Goal: Task Accomplishment & Management: Manage account settings

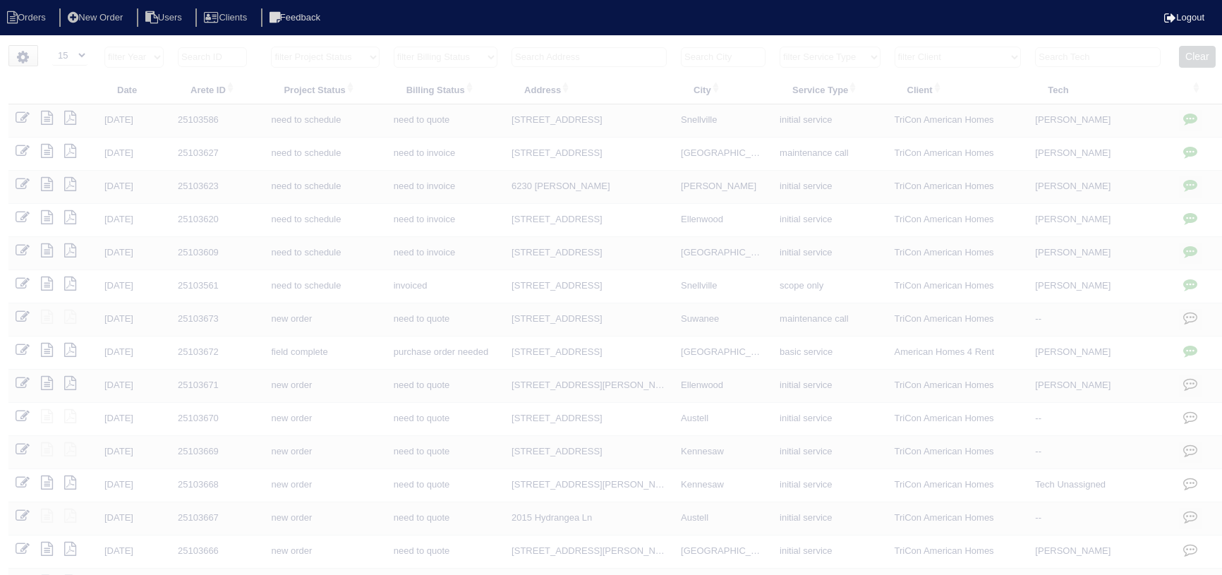
select select "15"
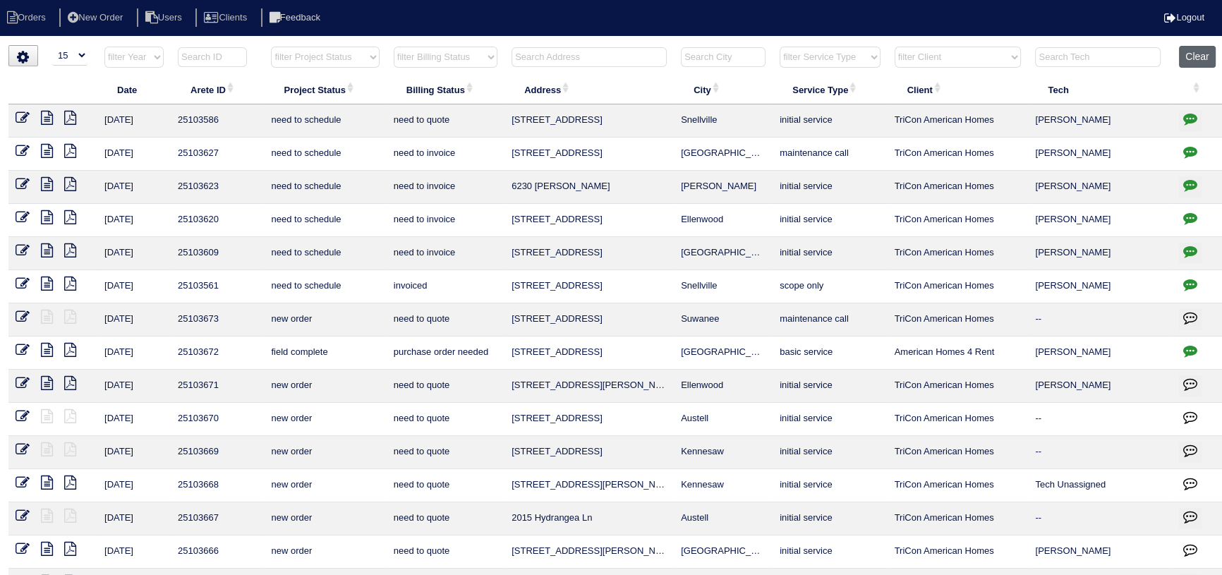
click at [1207, 57] on button "Clear" at bounding box center [1197, 57] width 36 height 22
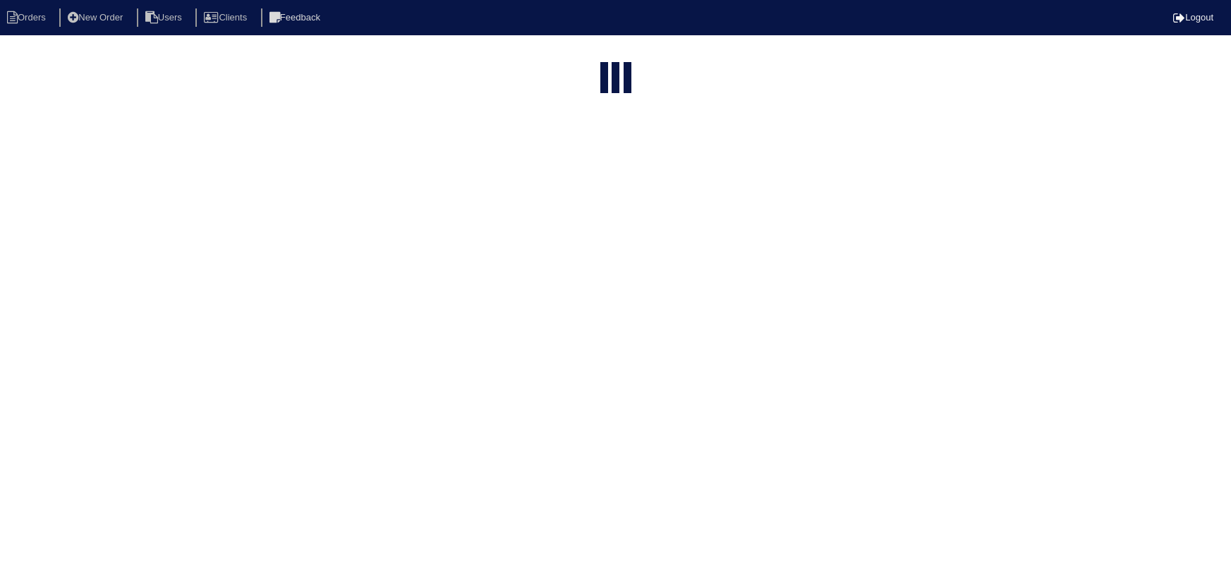
select select "15"
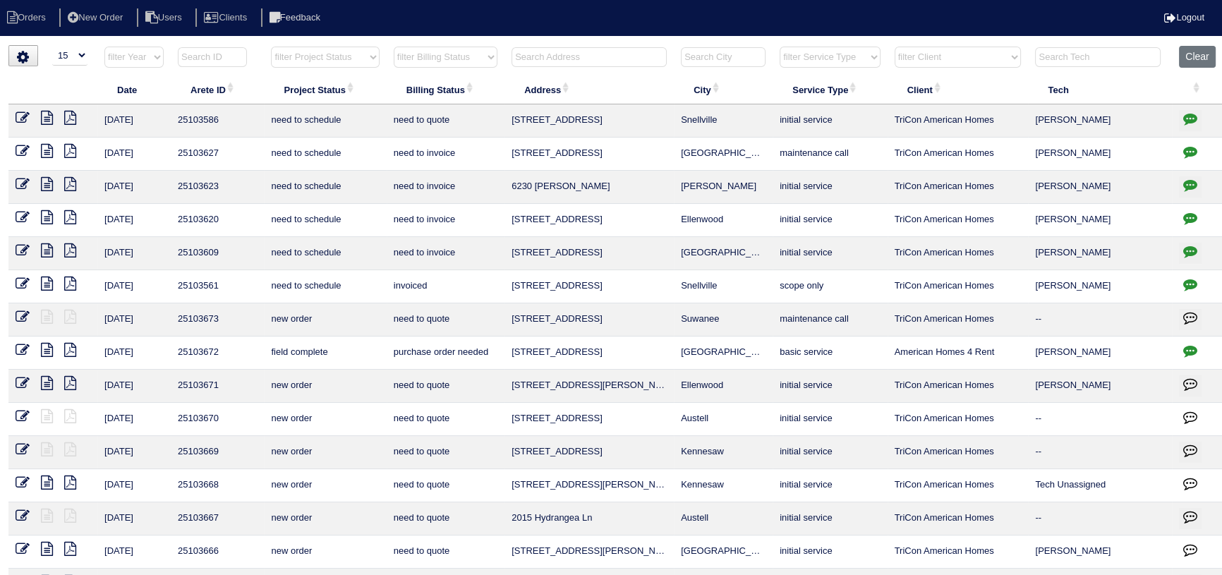
click at [334, 43] on html "Orders New Order Users Clients Feedback Logout Orders New Order Users Clients M…" at bounding box center [611, 323] width 1222 height 646
click at [332, 64] on select "filter Project Status -- Any Project Status -- new order assigned in progress f…" at bounding box center [325, 57] width 108 height 21
click at [271, 47] on select "filter Project Status -- Any Project Status -- new order assigned in progress f…" at bounding box center [325, 57] width 108 height 21
select select "assigned"
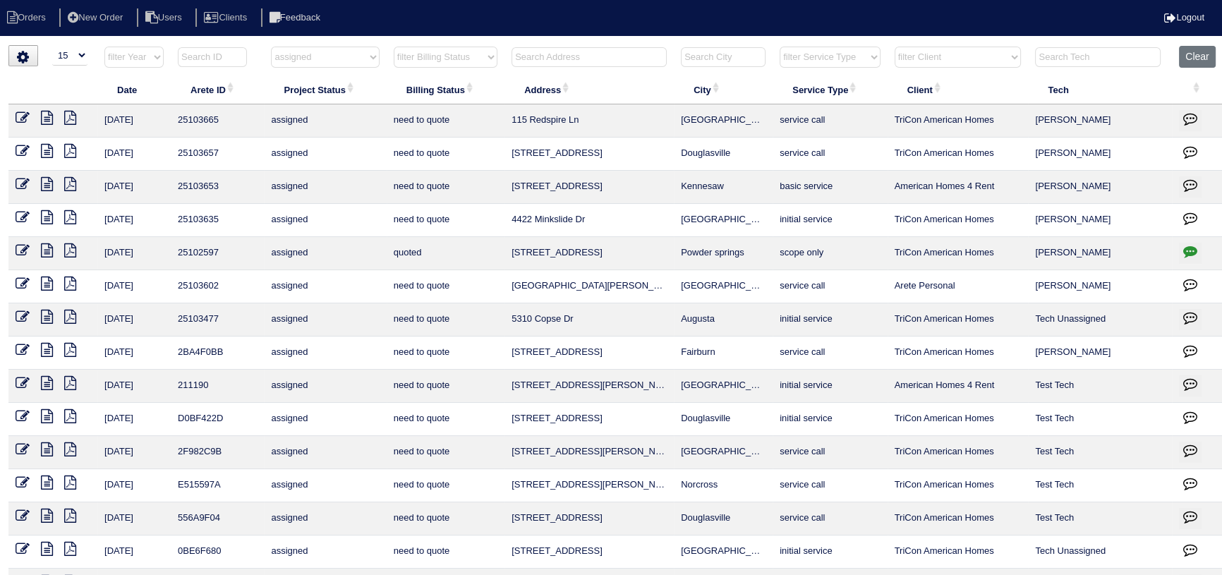
click at [20, 280] on icon at bounding box center [23, 284] width 14 height 14
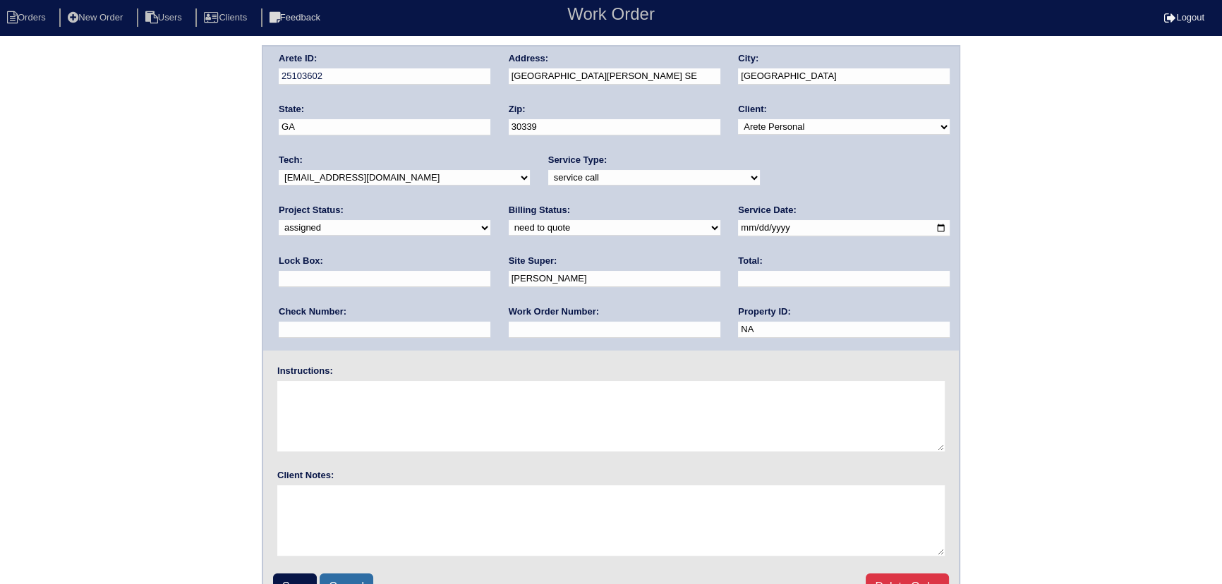
click at [344, 579] on link "Cancel" at bounding box center [347, 586] width 54 height 27
select select "15"
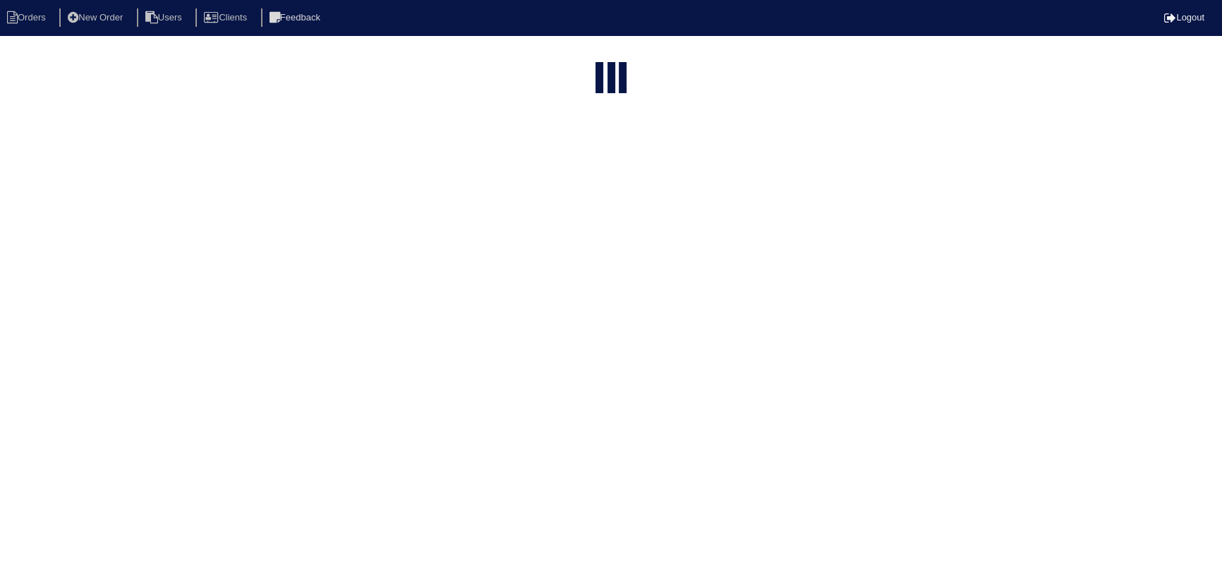
select select "assigned"
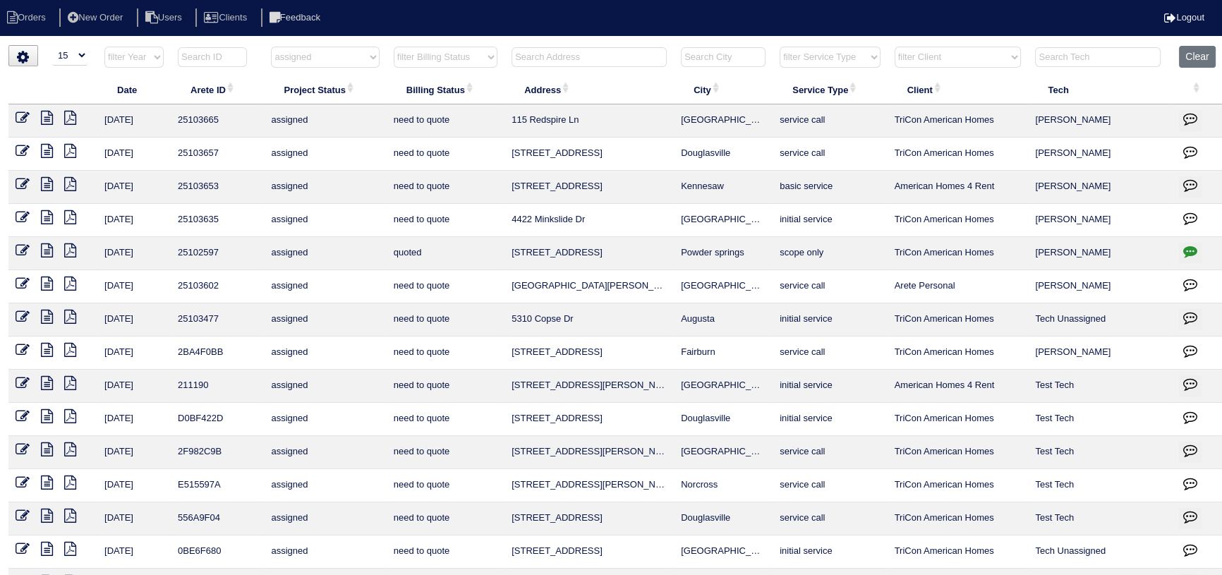
drag, startPoint x: 723, startPoint y: 217, endPoint x: 543, endPoint y: 217, distance: 179.9
click at [484, 222] on tr "10/3/25 25103635 assigned need to quote 4422 Minkslide Dr Atlanta initial servi…" at bounding box center [616, 220] width 1216 height 33
copy tr "4422 Minkslide Dr Atlanta"
click at [54, 187] on link at bounding box center [52, 186] width 23 height 11
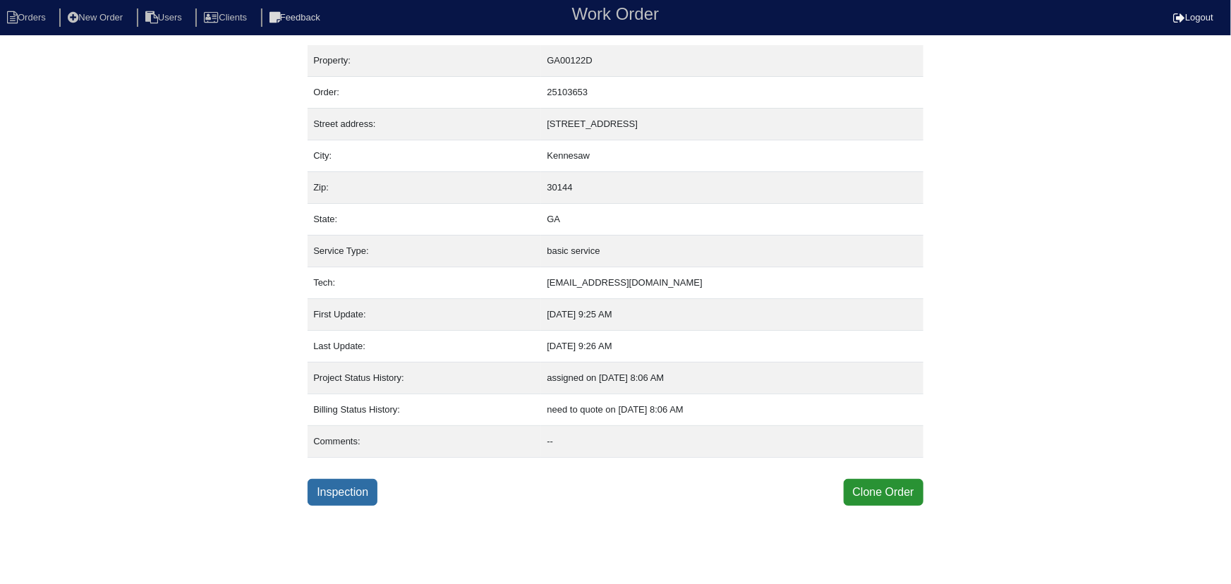
click at [327, 493] on link "Inspection" at bounding box center [343, 492] width 70 height 27
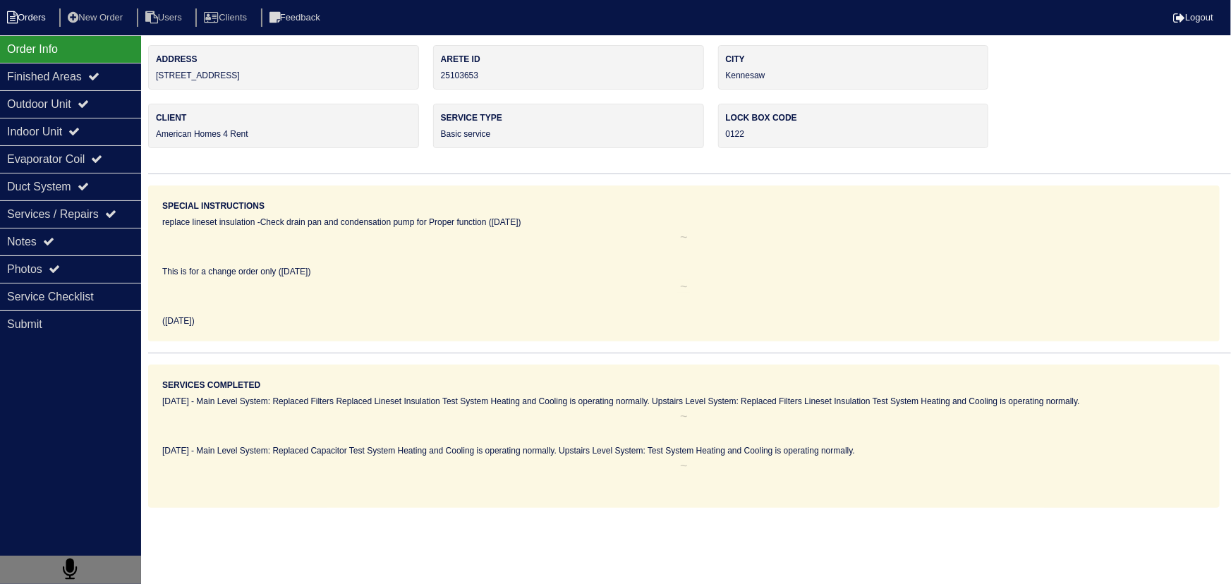
click at [36, 20] on li "Orders" at bounding box center [28, 17] width 57 height 19
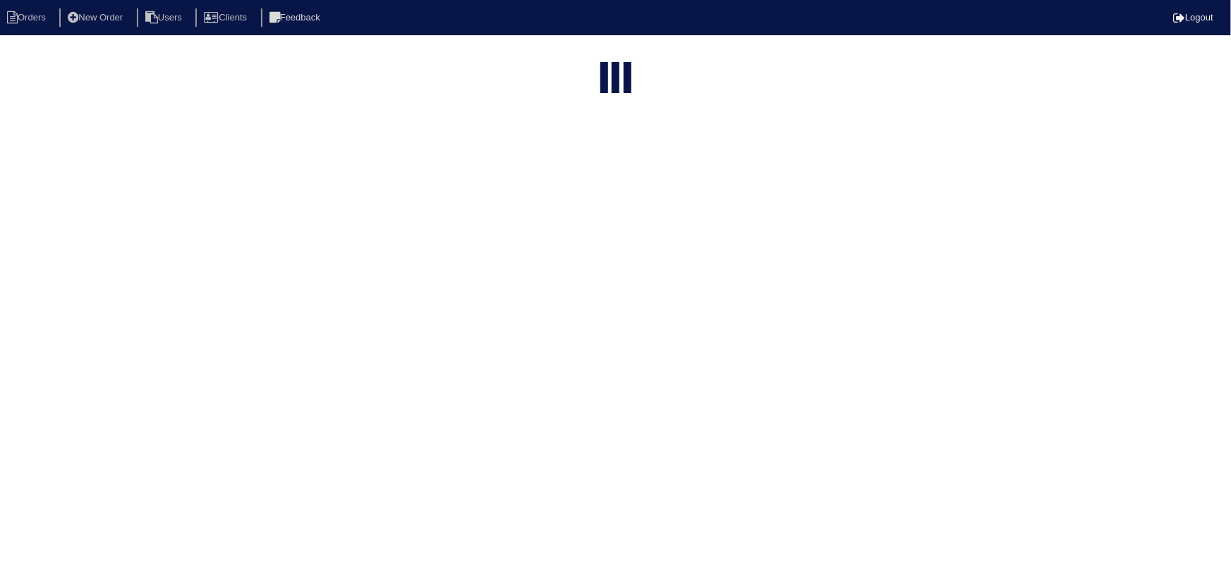
select select "15"
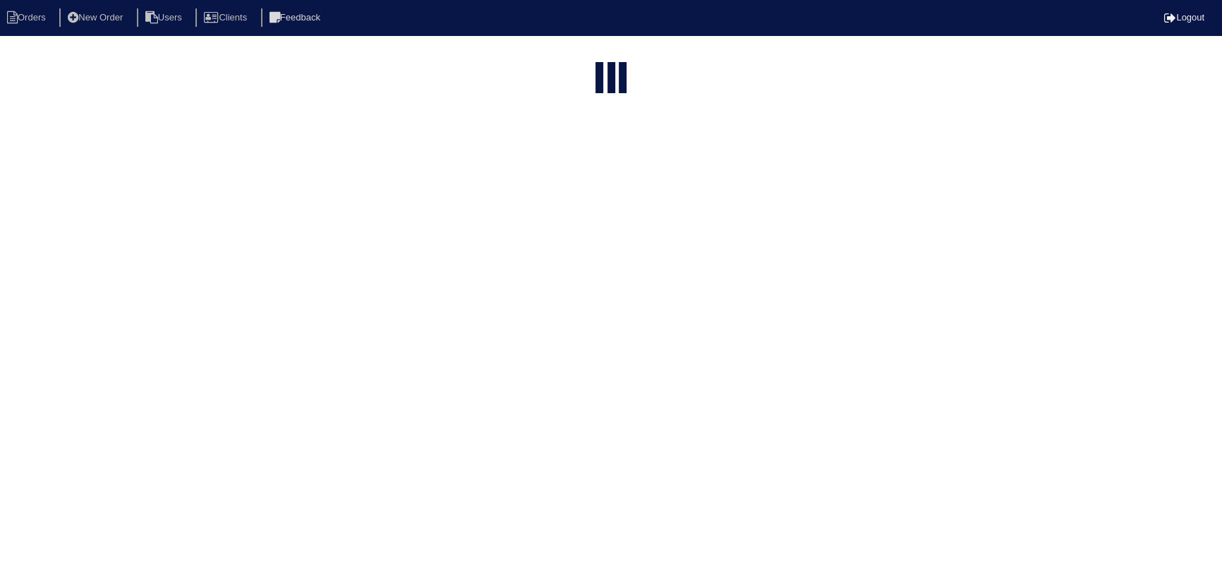
select select "assigned"
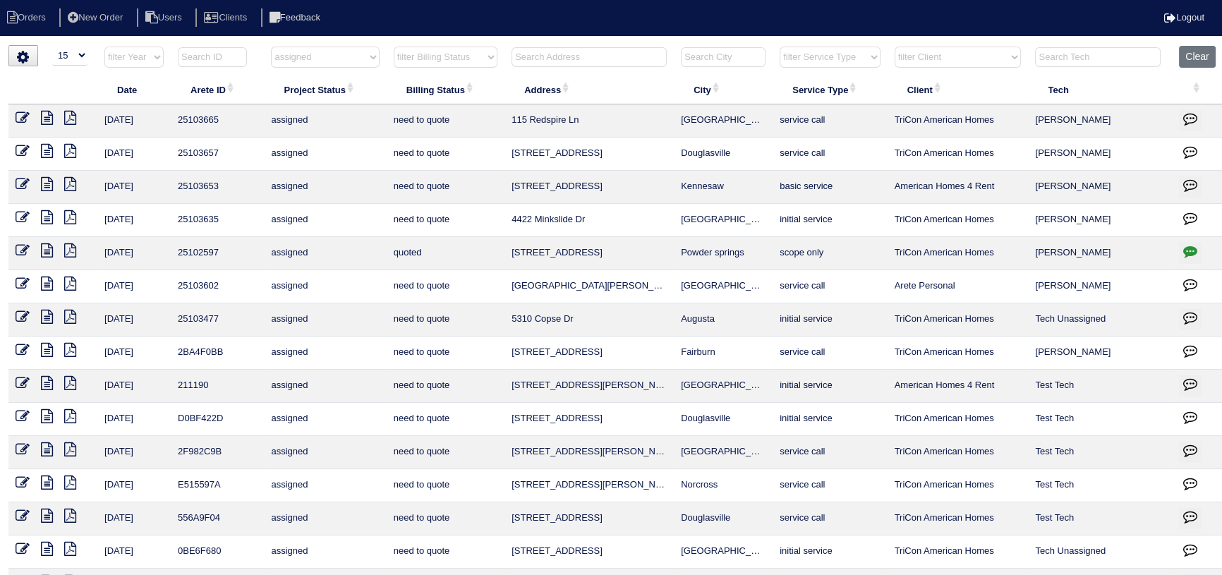
click at [20, 181] on icon at bounding box center [23, 184] width 14 height 14
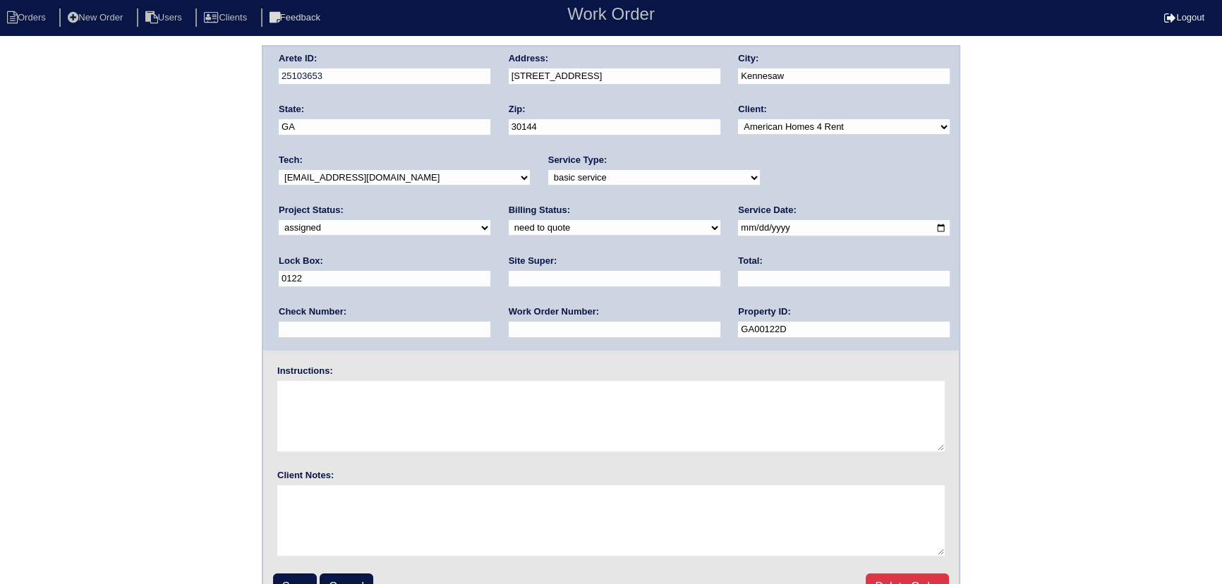
click at [490, 220] on select "new order assigned in progress field complete need to schedule admin review arc…" at bounding box center [385, 228] width 212 height 16
select select "field complete"
click at [490, 220] on select "new order assigned in progress field complete need to schedule admin review arc…" at bounding box center [385, 228] width 212 height 16
click at [302, 576] on input "Save" at bounding box center [295, 586] width 44 height 27
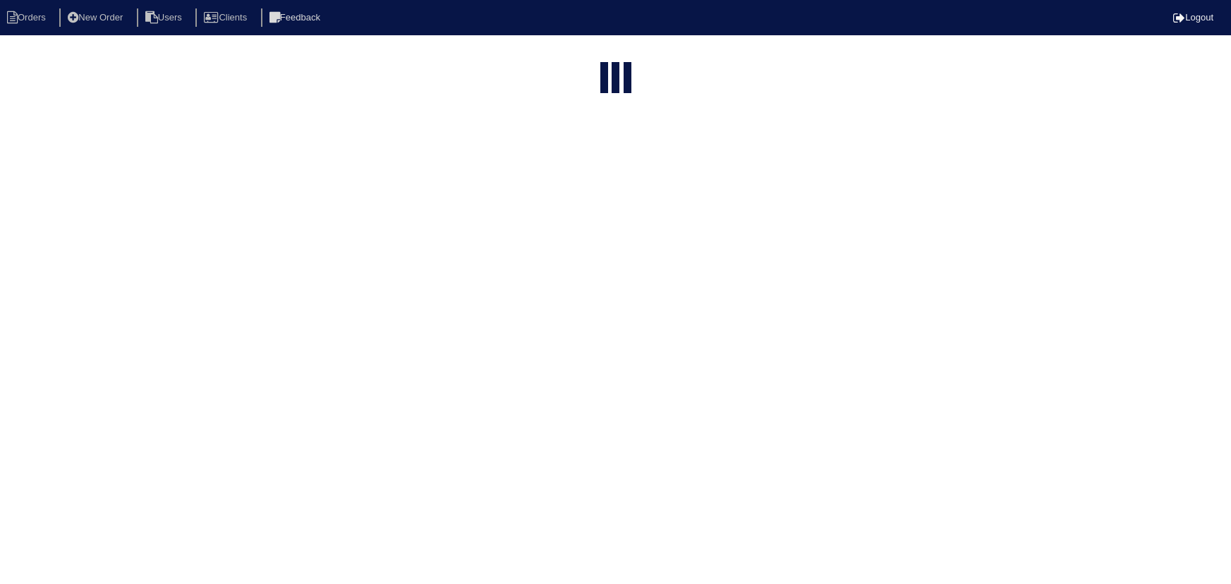
select select "15"
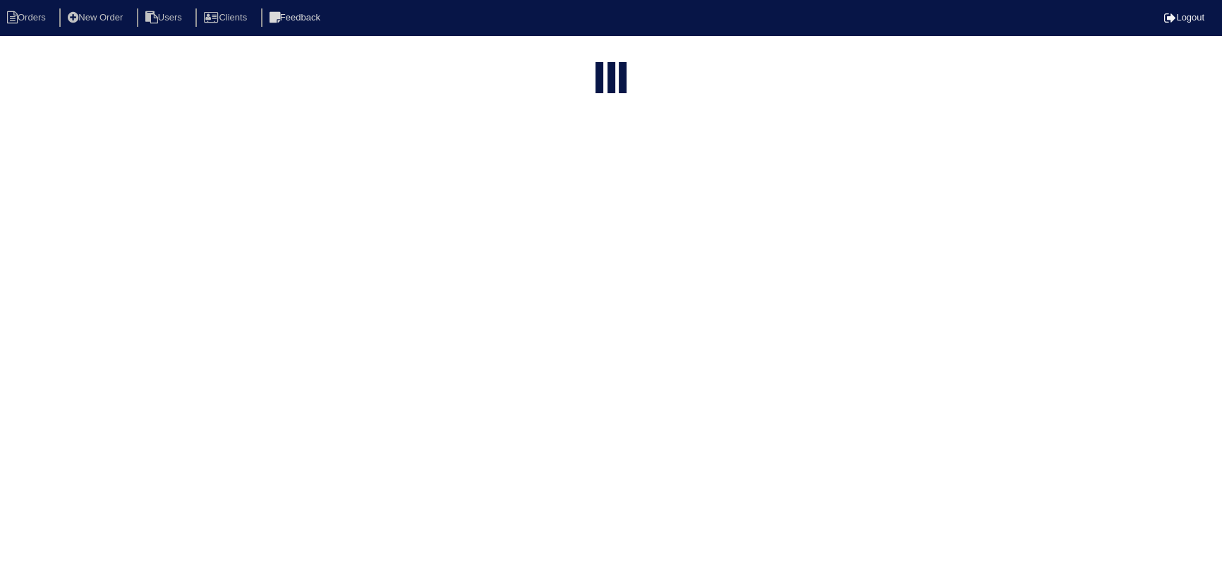
select select "assigned"
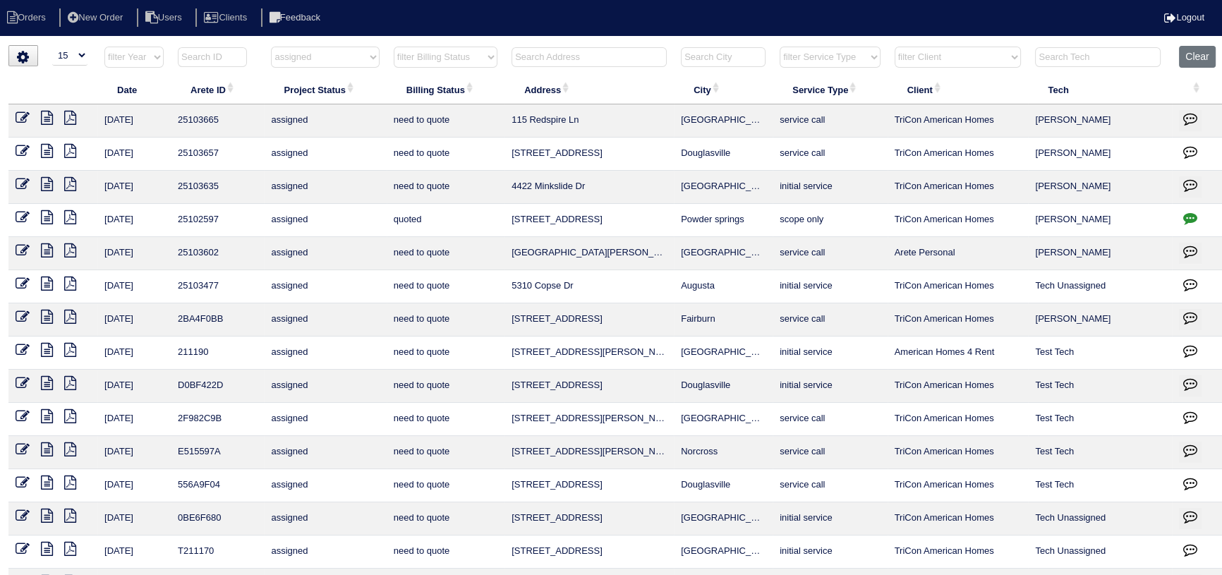
click at [48, 149] on icon at bounding box center [47, 151] width 12 height 14
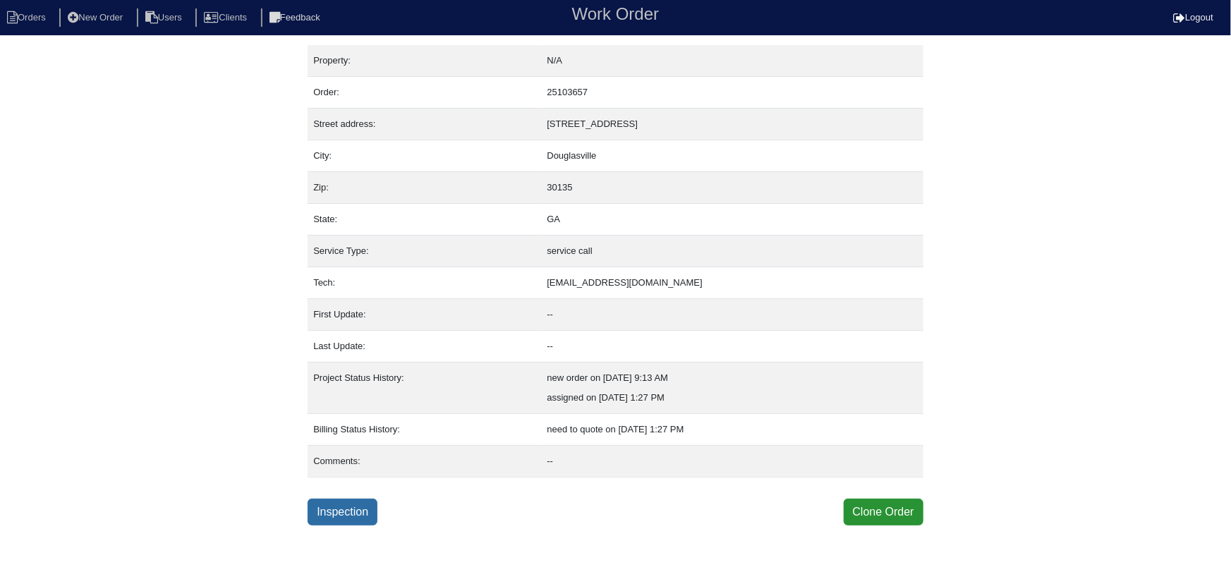
click at [352, 505] on link "Inspection" at bounding box center [343, 512] width 70 height 27
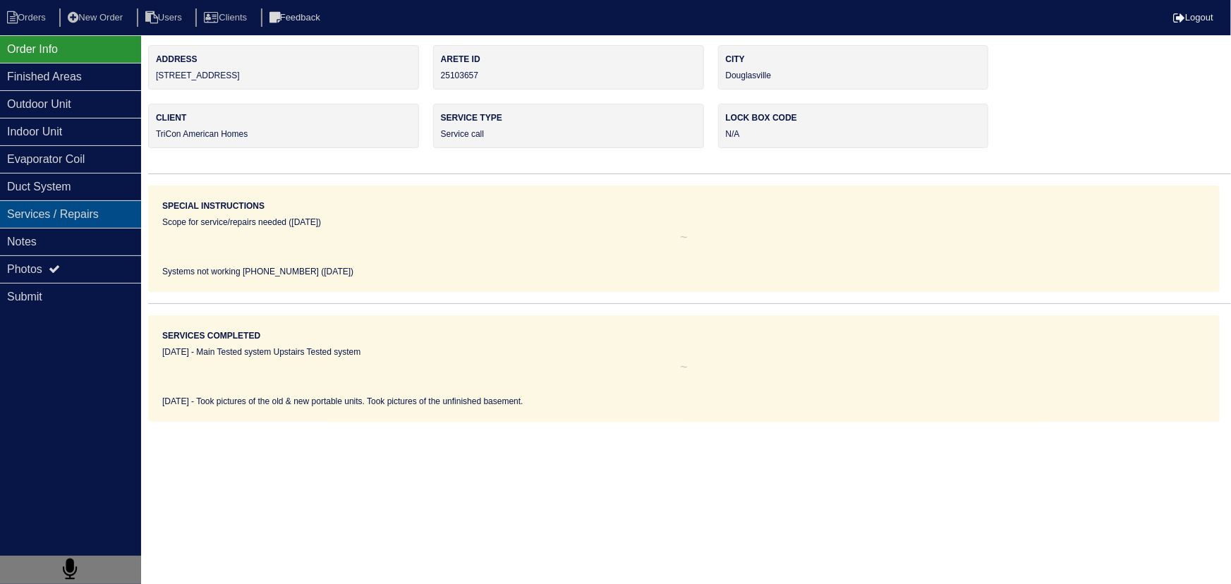
click at [74, 223] on div "Services / Repairs" at bounding box center [70, 214] width 141 height 28
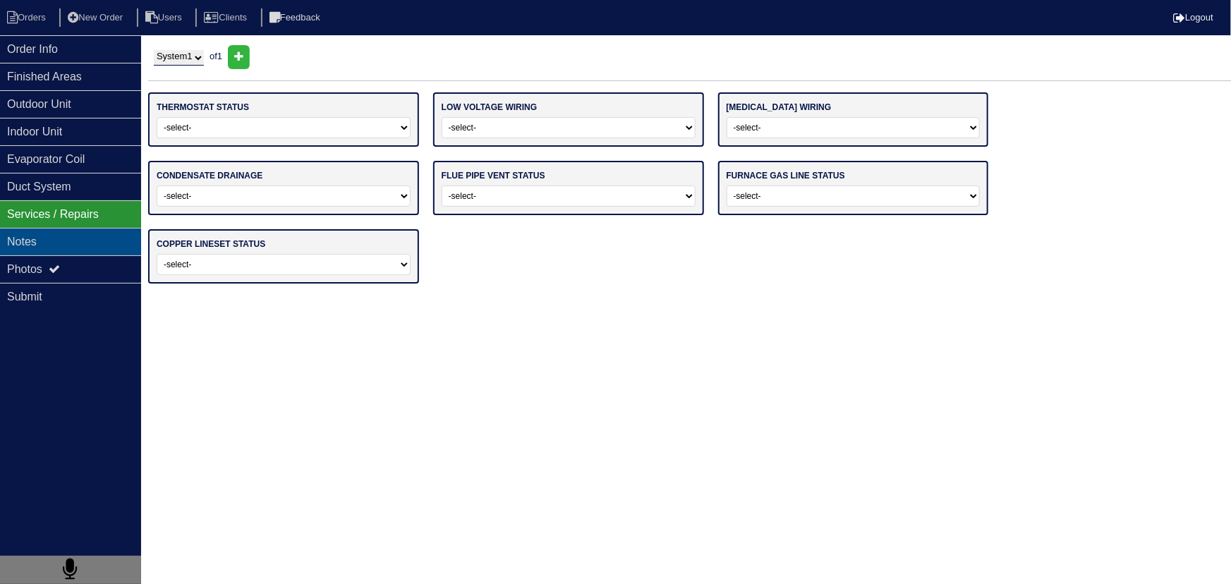
click at [75, 238] on div "Notes" at bounding box center [70, 242] width 141 height 28
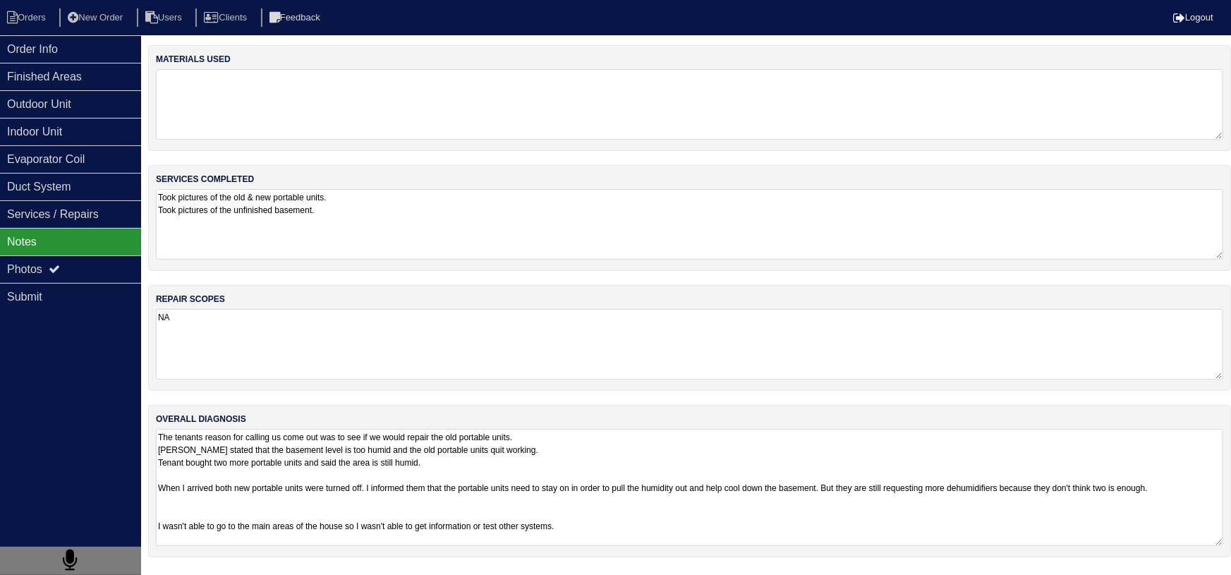
click at [256, 449] on textarea "The tenants reason for calling us come out was to see if we would repair the ol…" at bounding box center [689, 487] width 1067 height 117
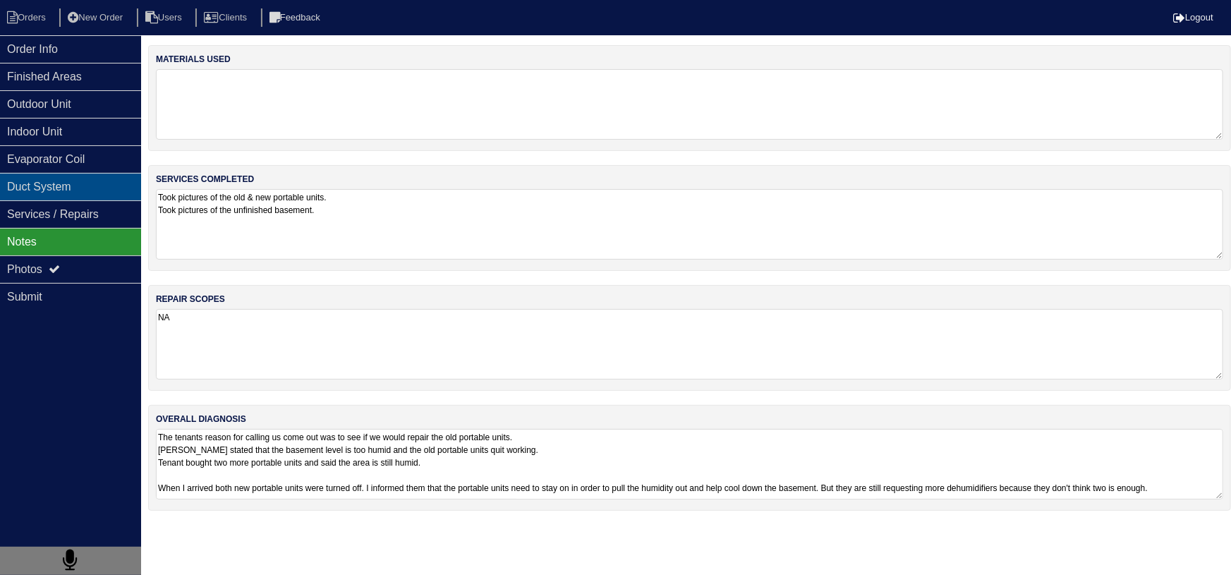
click at [84, 173] on div "Duct System" at bounding box center [70, 187] width 141 height 28
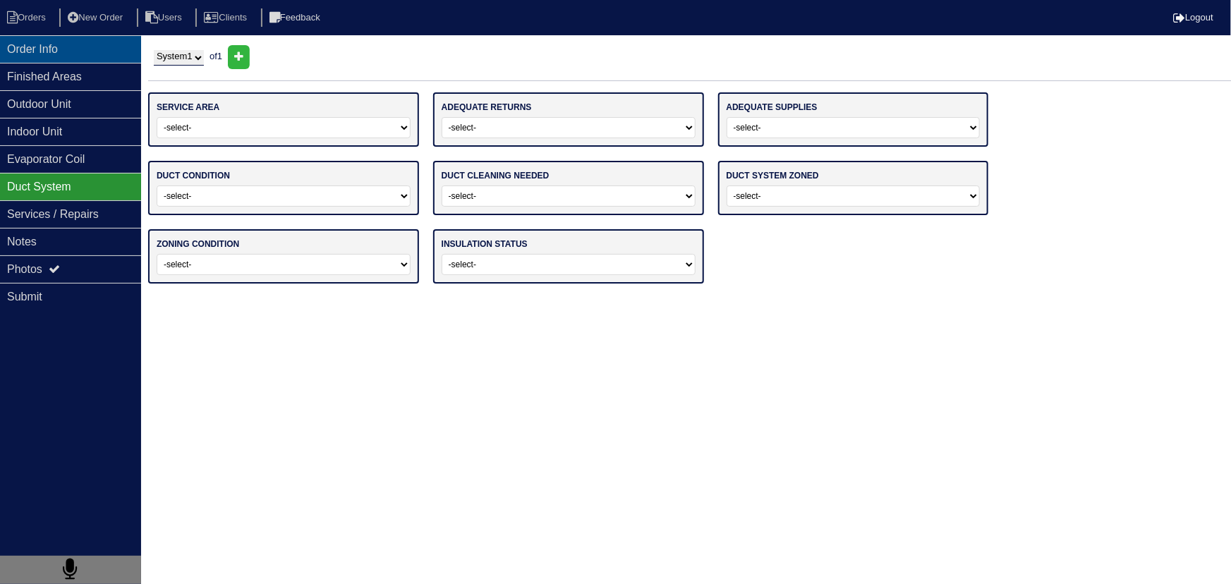
click at [70, 61] on div "Order Info" at bounding box center [70, 49] width 141 height 28
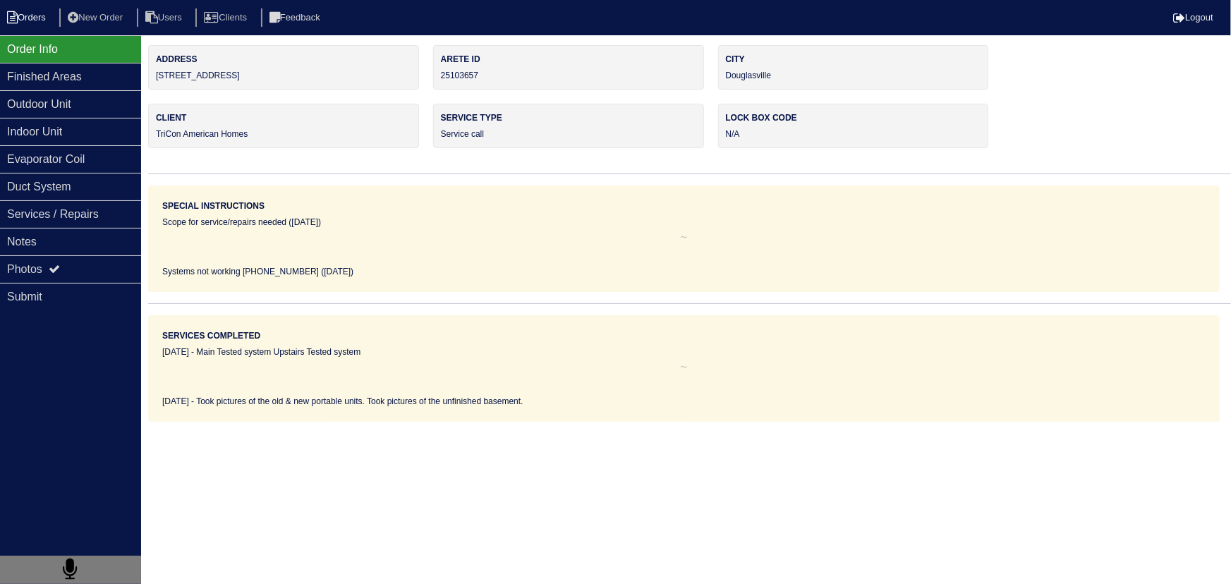
click at [42, 24] on li "Orders" at bounding box center [28, 17] width 57 height 19
select select "15"
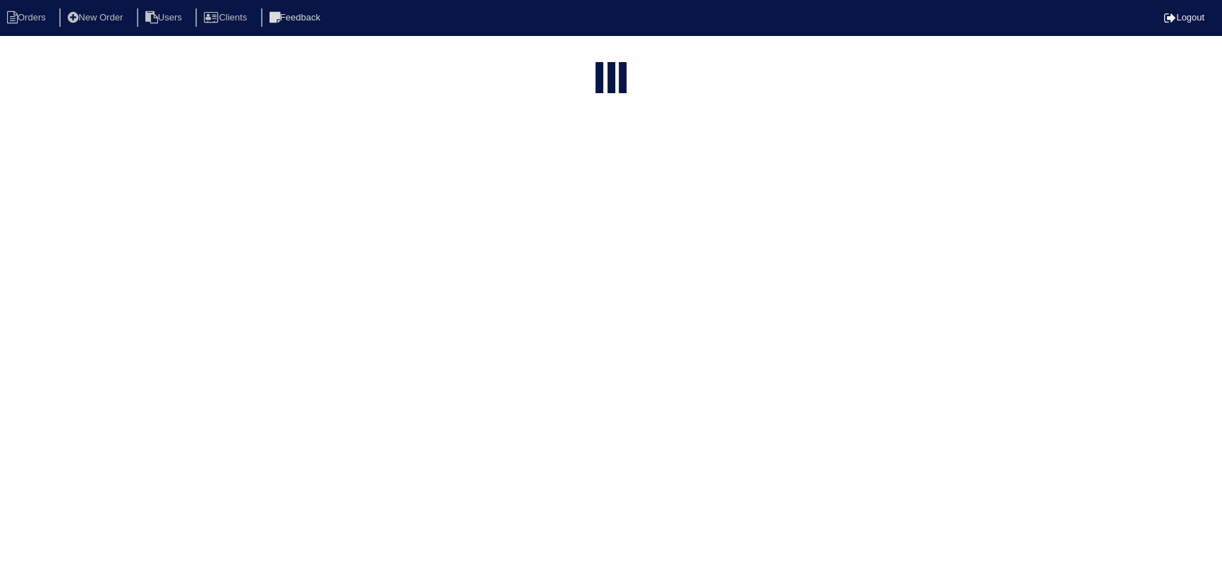
select select "assigned"
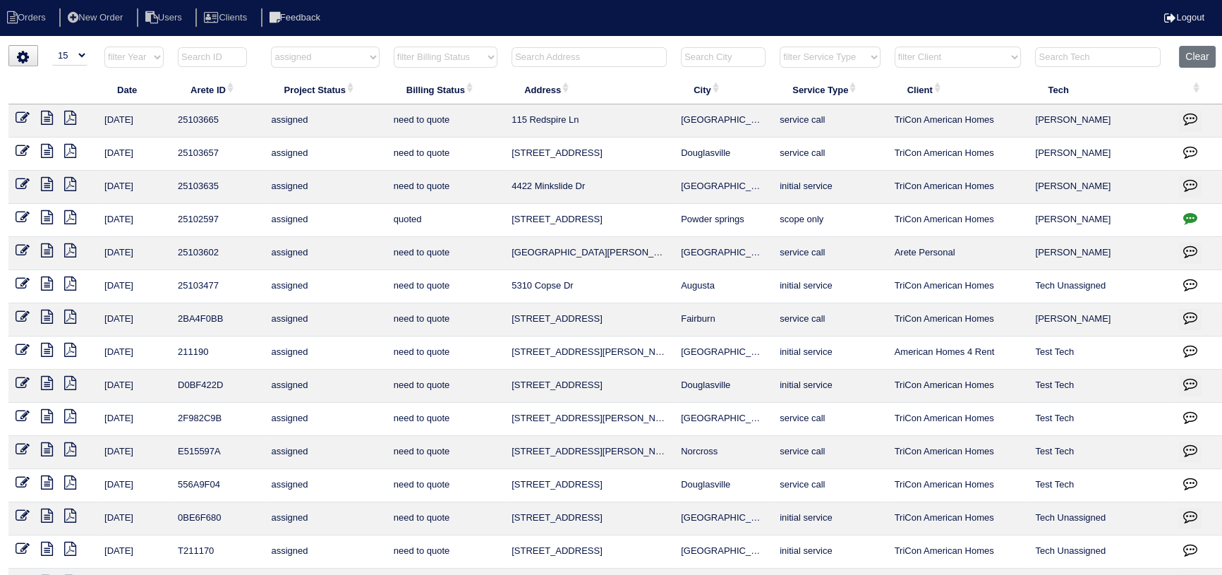
click at [23, 147] on icon at bounding box center [23, 151] width 14 height 14
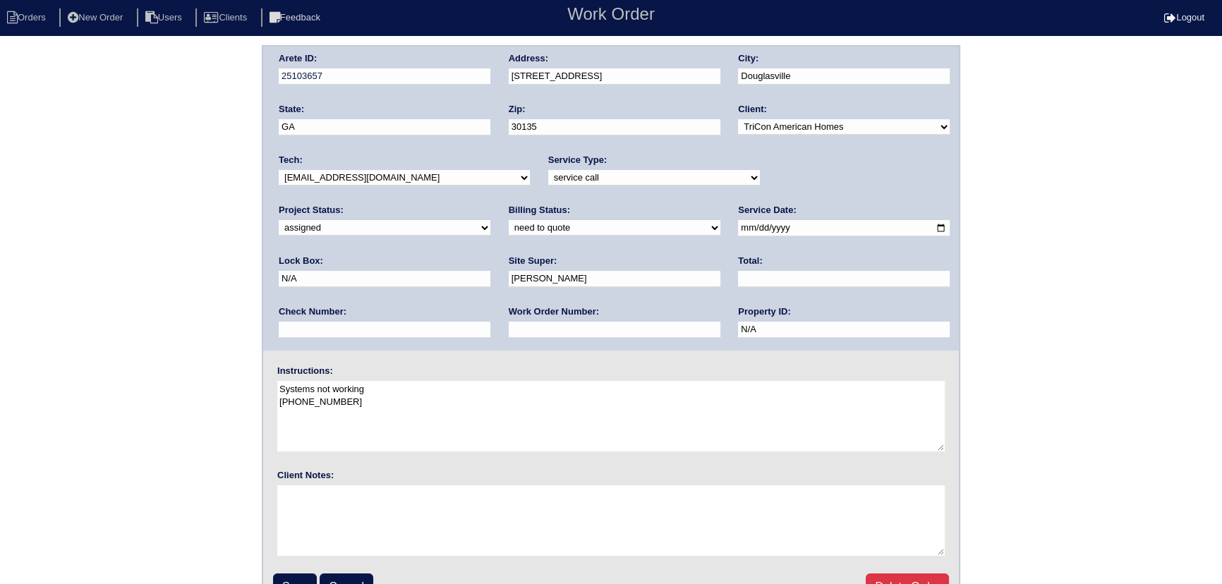
click at [490, 220] on select "new order assigned in progress field complete need to schedule admin review arc…" at bounding box center [385, 228] width 212 height 16
select select "field complete"
click at [490, 220] on select "new order assigned in progress field complete need to schedule admin review arc…" at bounding box center [385, 228] width 212 height 16
click at [306, 576] on input "Save" at bounding box center [295, 586] width 44 height 27
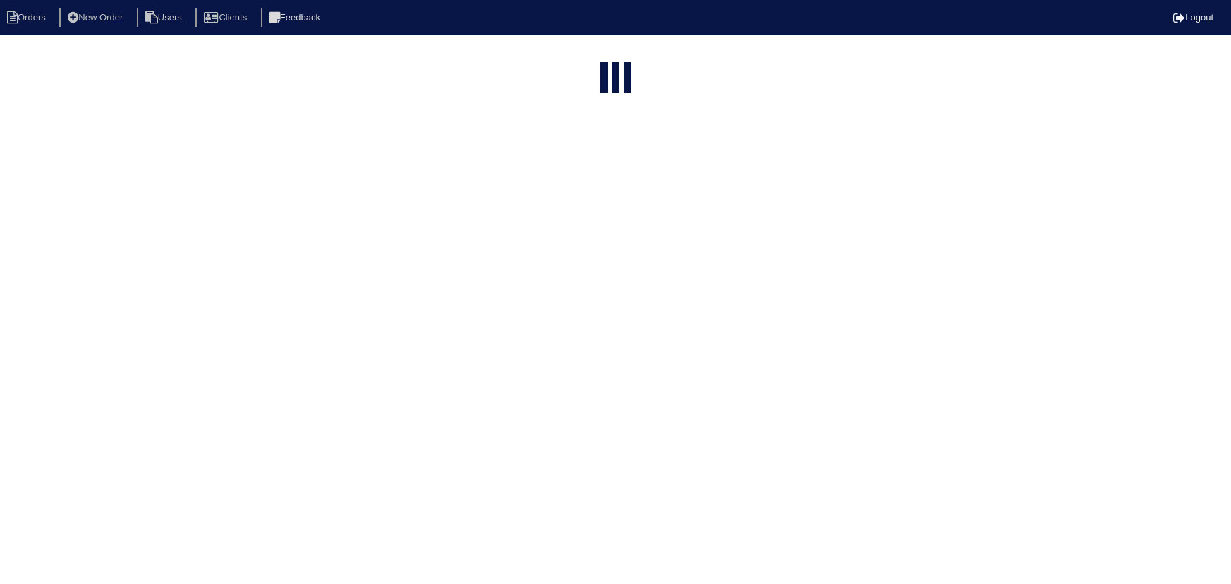
select select "15"
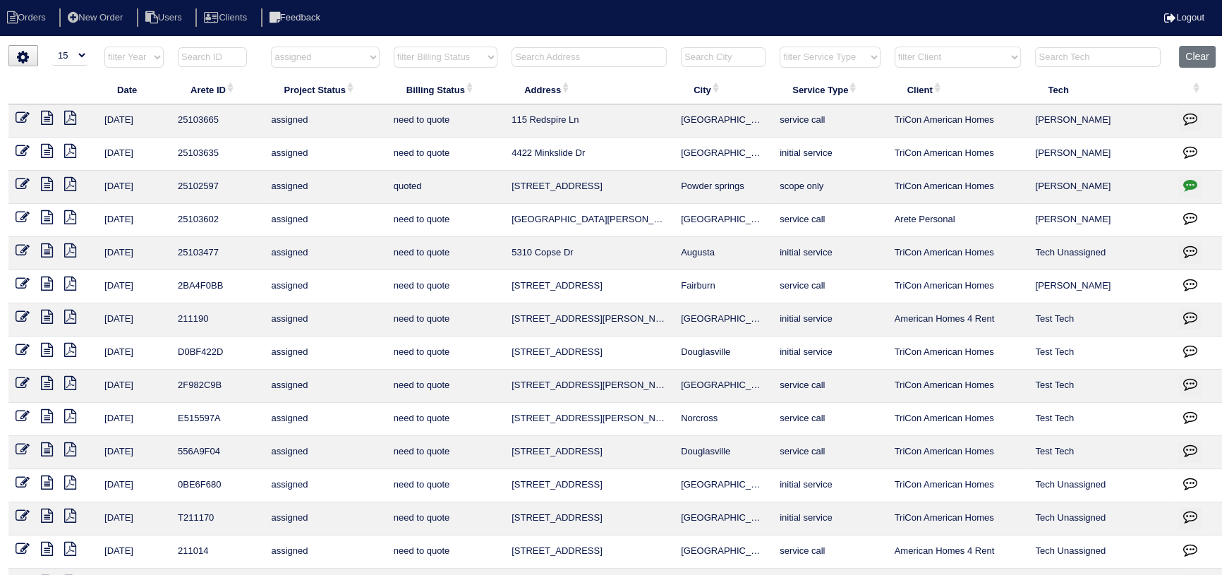
click at [317, 54] on select "filter Project Status -- Any Project Status -- new order assigned in progress f…" at bounding box center [325, 57] width 108 height 21
click at [271, 47] on select "filter Project Status -- Any Project Status -- new order assigned in progress f…" at bounding box center [325, 57] width 108 height 21
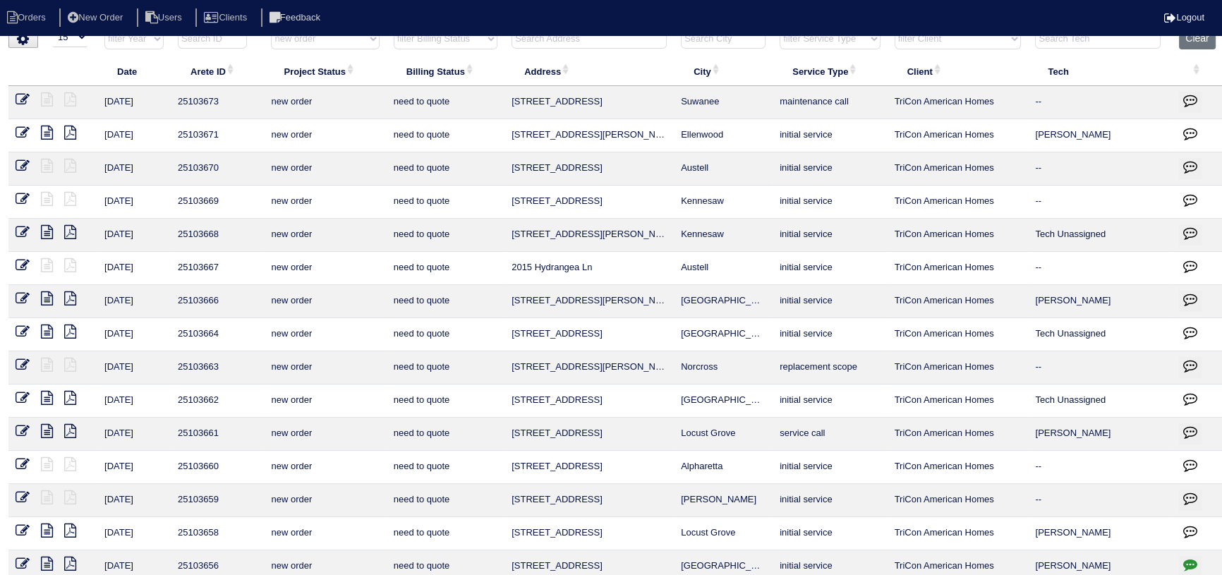
scroll to position [69, 0]
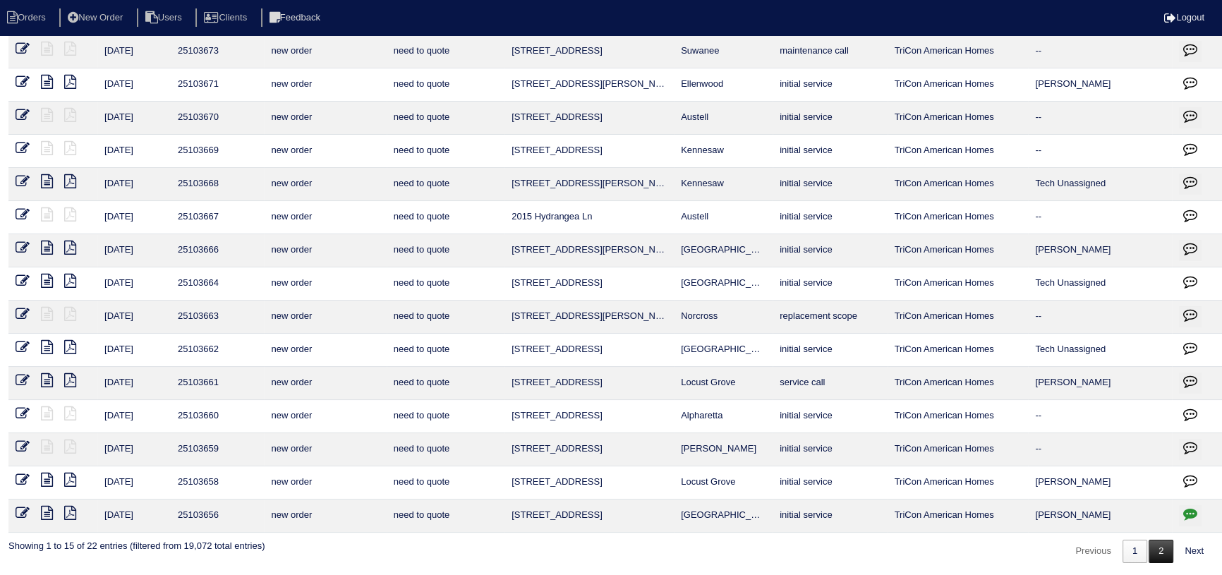
click at [1154, 548] on link "2" at bounding box center [1160, 551] width 25 height 23
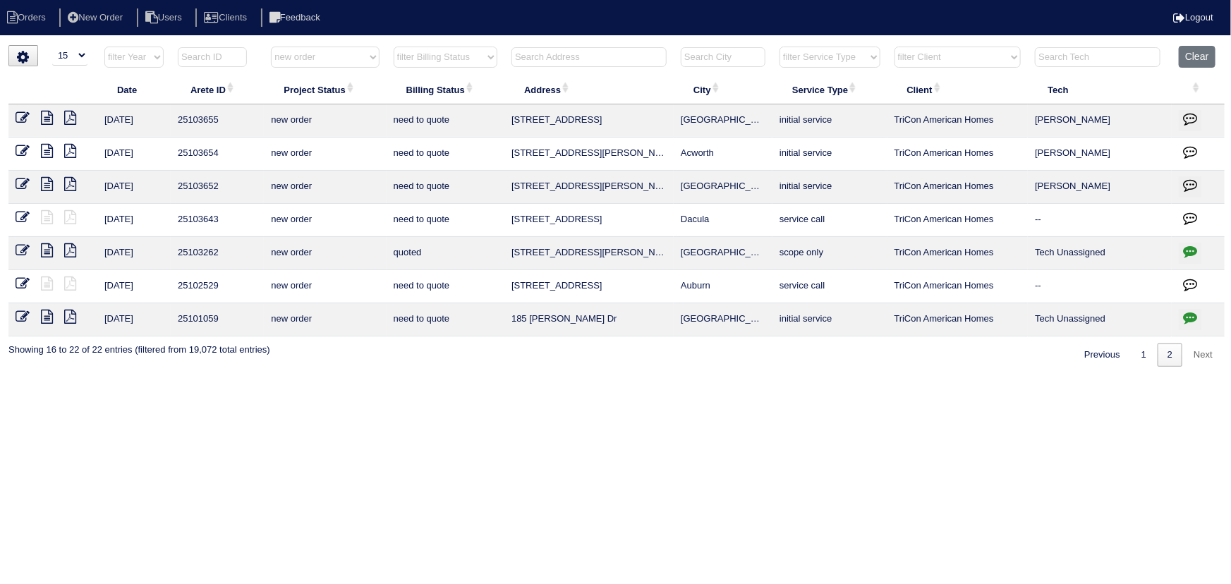
click at [1185, 245] on icon "button" at bounding box center [1190, 251] width 14 height 14
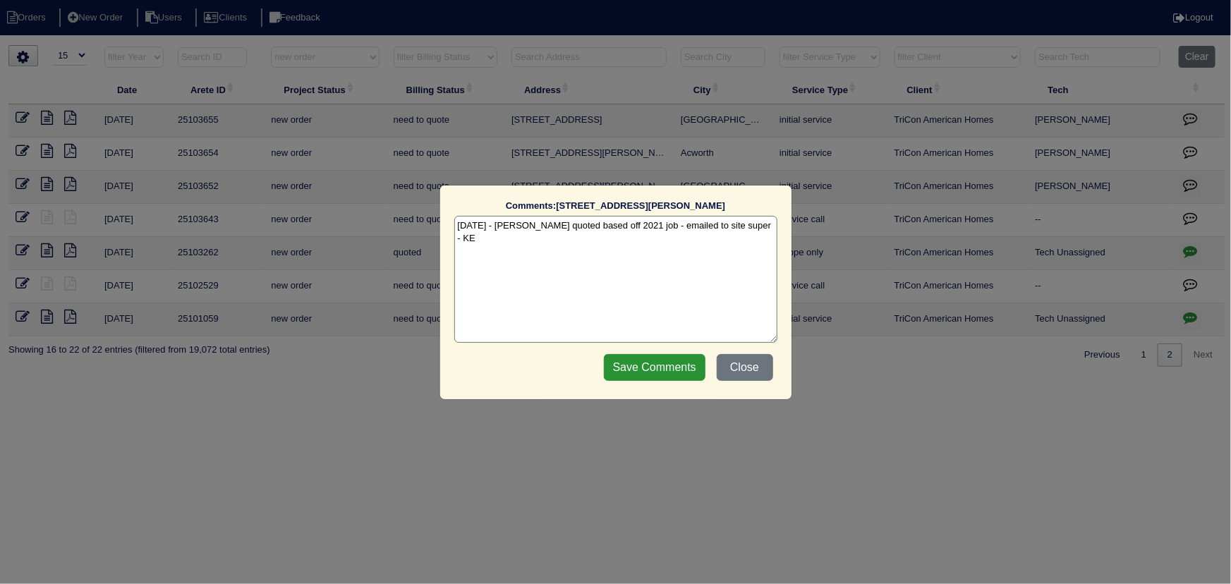
click at [1185, 245] on div "Comments: 2642 Hatfield Cir SE The comments on file have changed since you star…" at bounding box center [615, 292] width 1231 height 584
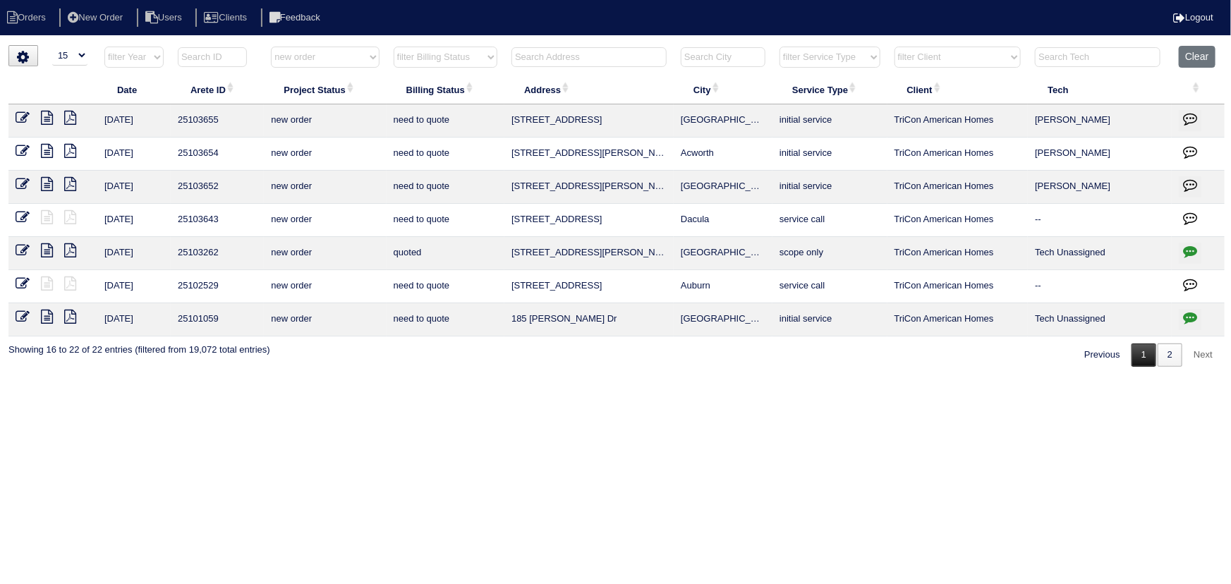
click at [1134, 349] on link "1" at bounding box center [1143, 355] width 25 height 23
select select "new order"
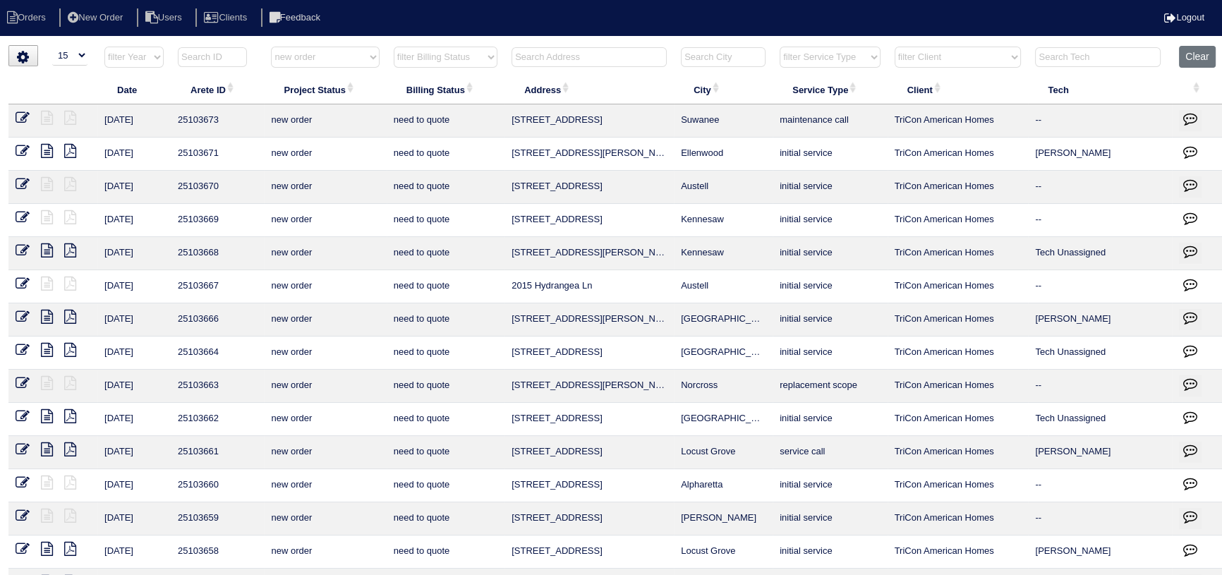
click at [325, 59] on select "filter Project Status -- Any Project Status -- new order assigned in progress f…" at bounding box center [325, 57] width 108 height 21
select select
click at [271, 47] on select "filter Project Status -- Any Project Status -- new order assigned in progress f…" at bounding box center [325, 57] width 108 height 21
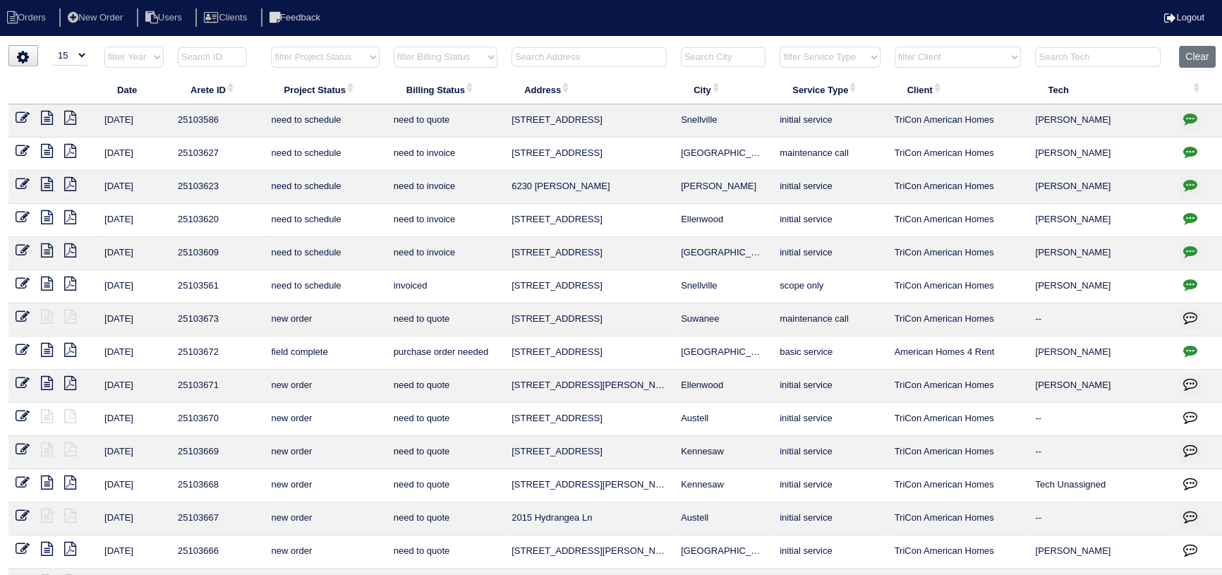
click at [771, 57] on th at bounding box center [723, 60] width 99 height 29
click at [791, 56] on select "filter Service Type -- Any Service Type -- initial service basic service mainte…" at bounding box center [829, 57] width 100 height 21
click at [780, 47] on select "filter Service Type -- Any Service Type -- initial service basic service mainte…" at bounding box center [829, 57] width 100 height 21
select select "maintenance call"
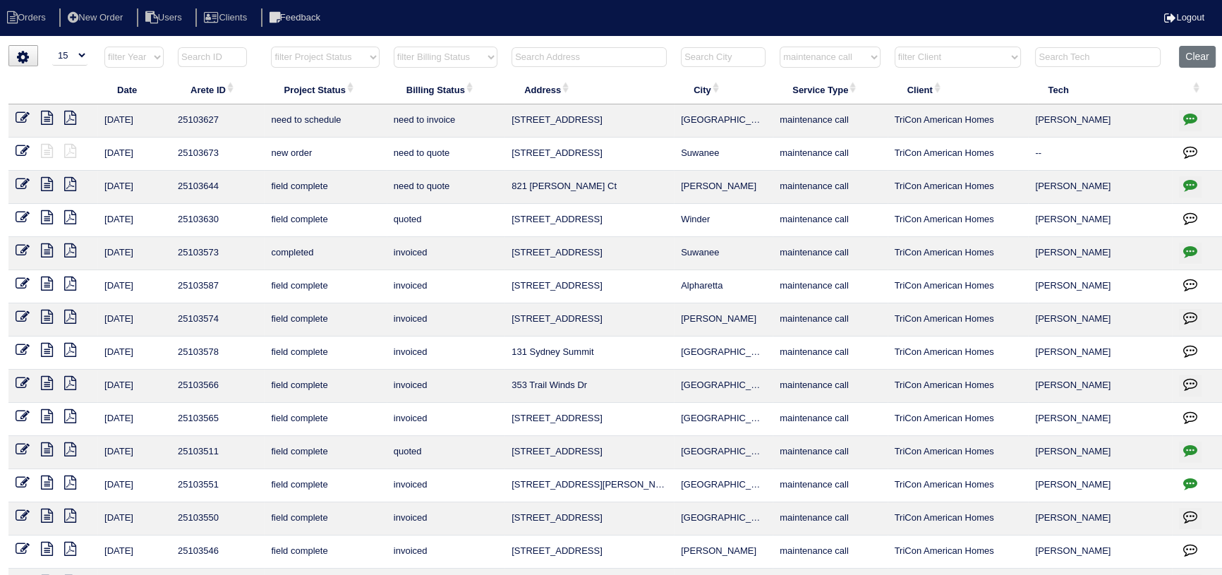
click at [49, 184] on icon at bounding box center [47, 184] width 12 height 14
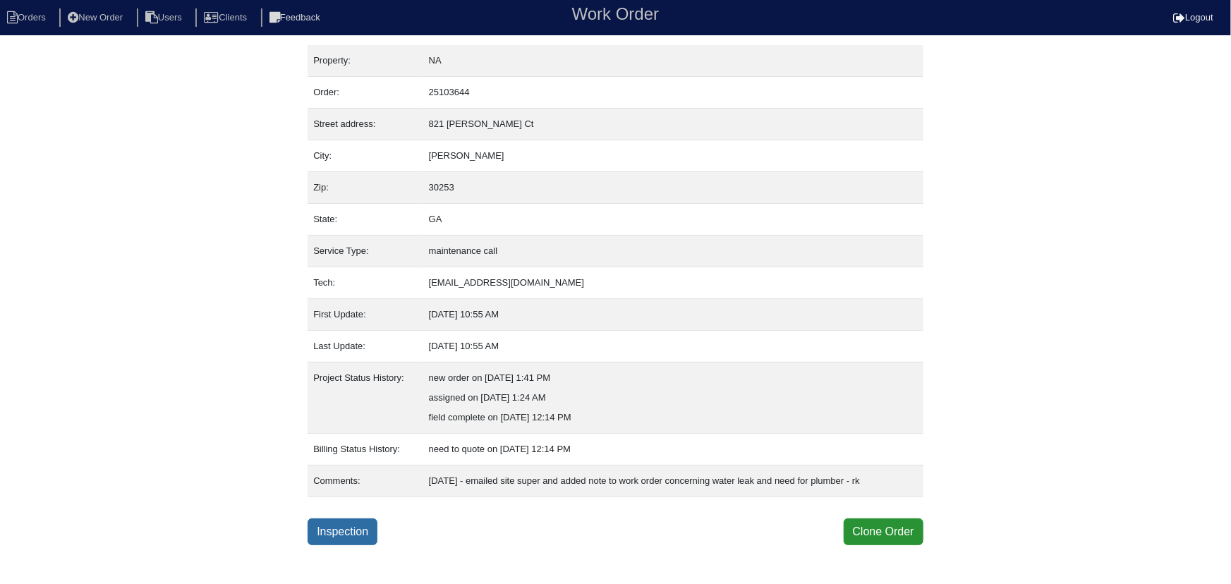
click at [344, 545] on link "Inspection" at bounding box center [343, 531] width 70 height 27
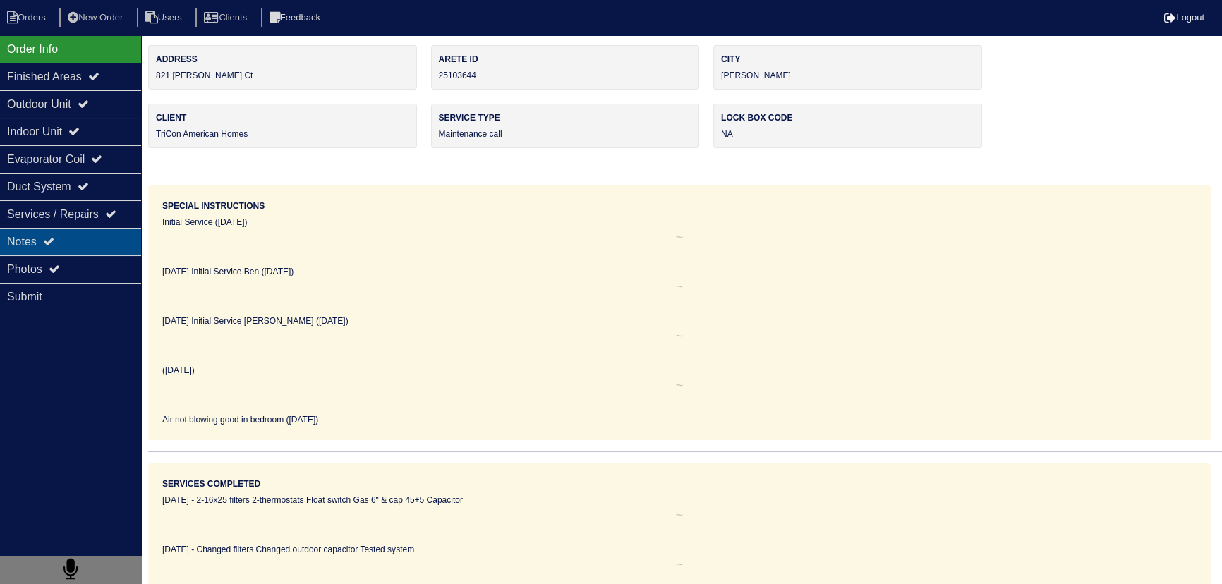
click at [92, 247] on div "Notes" at bounding box center [70, 242] width 141 height 28
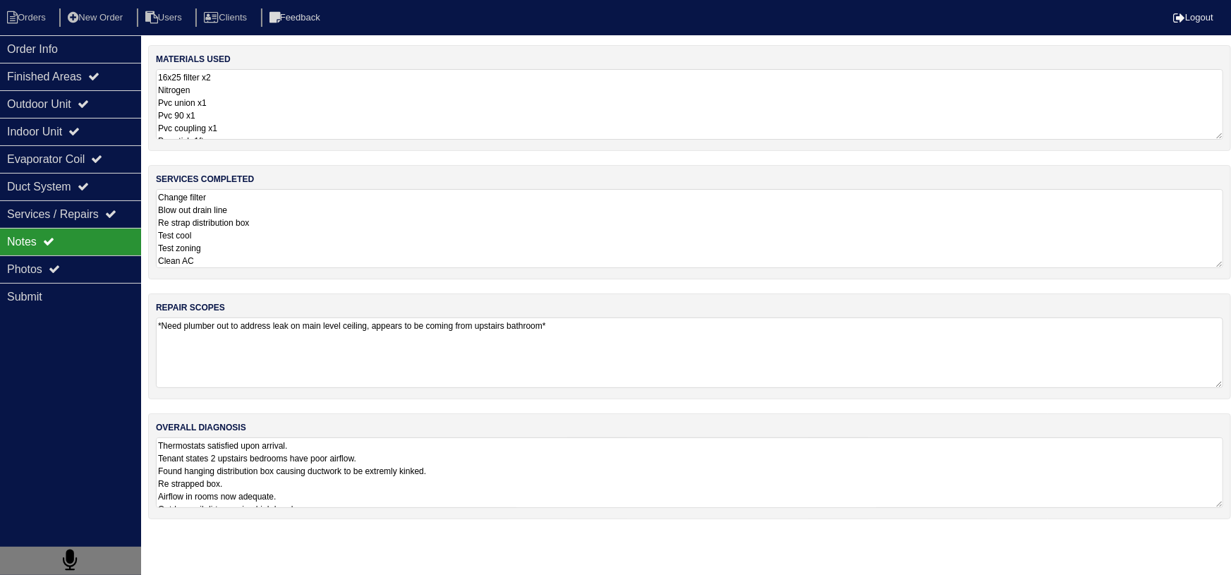
click at [233, 233] on textarea "Change filter Blow out drain line Re strap distribution box Test cool Test zoni…" at bounding box center [689, 228] width 1067 height 79
click at [80, 133] on icon at bounding box center [73, 131] width 11 height 11
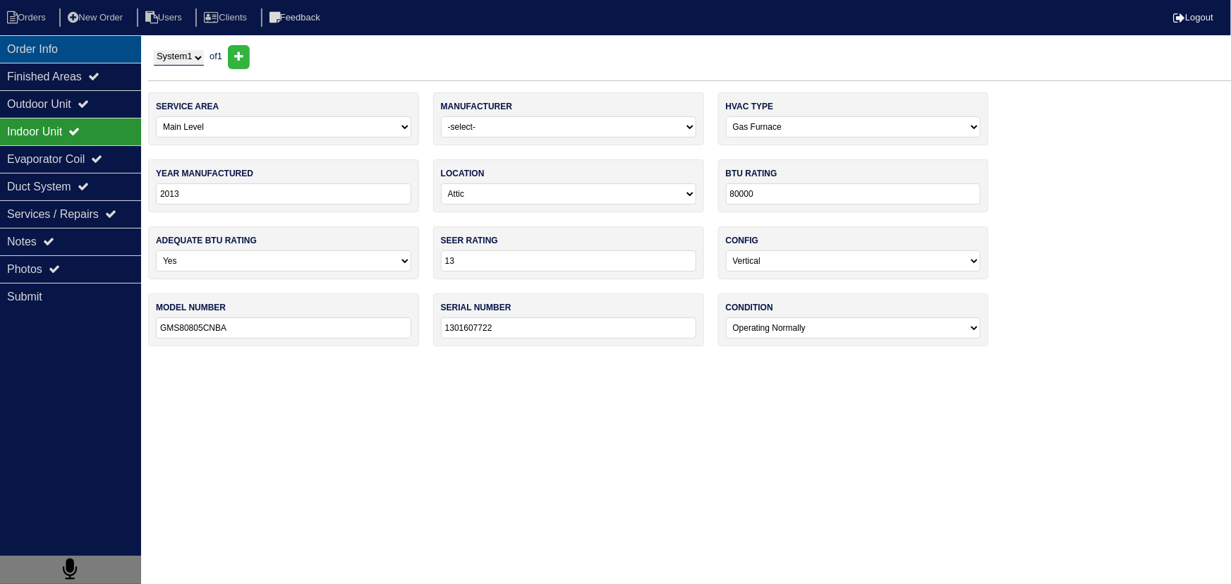
click at [64, 56] on div "Order Info" at bounding box center [70, 49] width 141 height 28
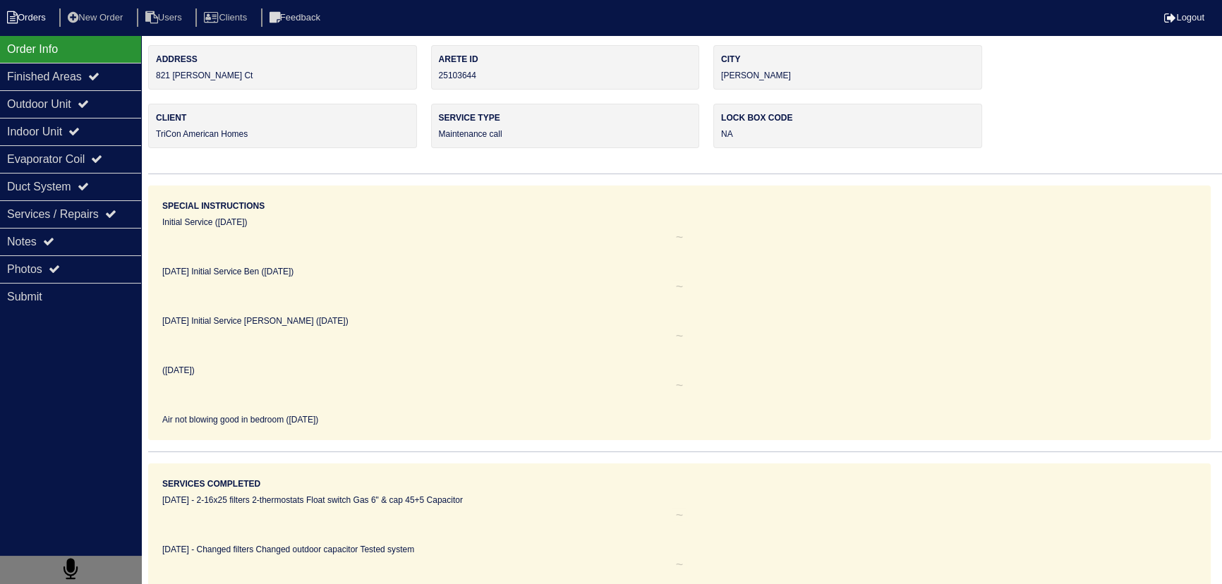
click at [35, 14] on li "Orders" at bounding box center [28, 17] width 57 height 19
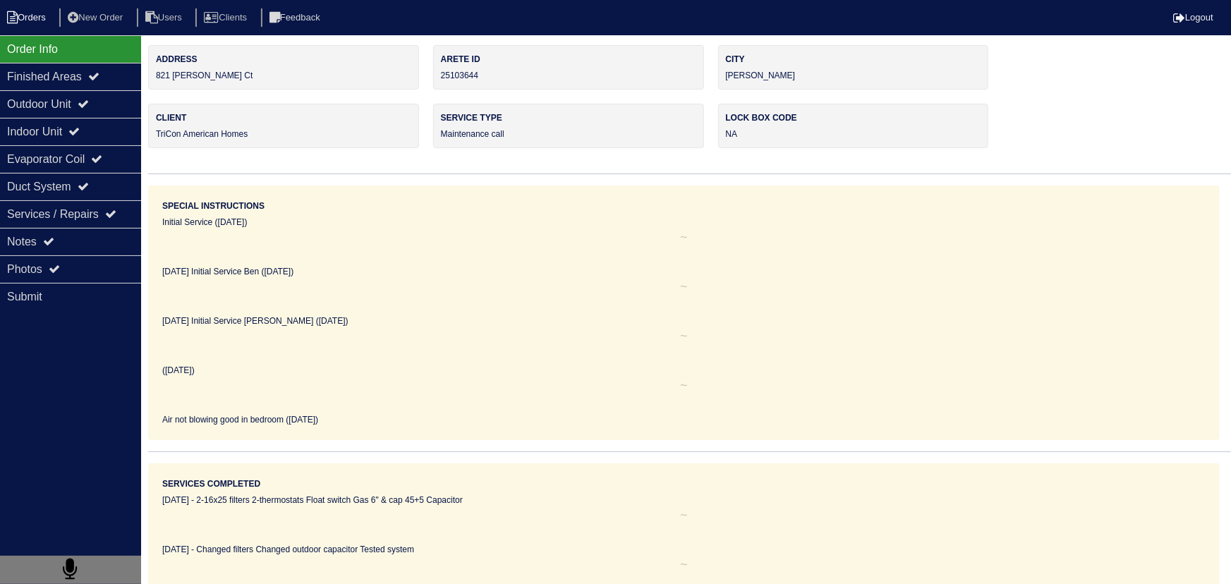
select select "15"
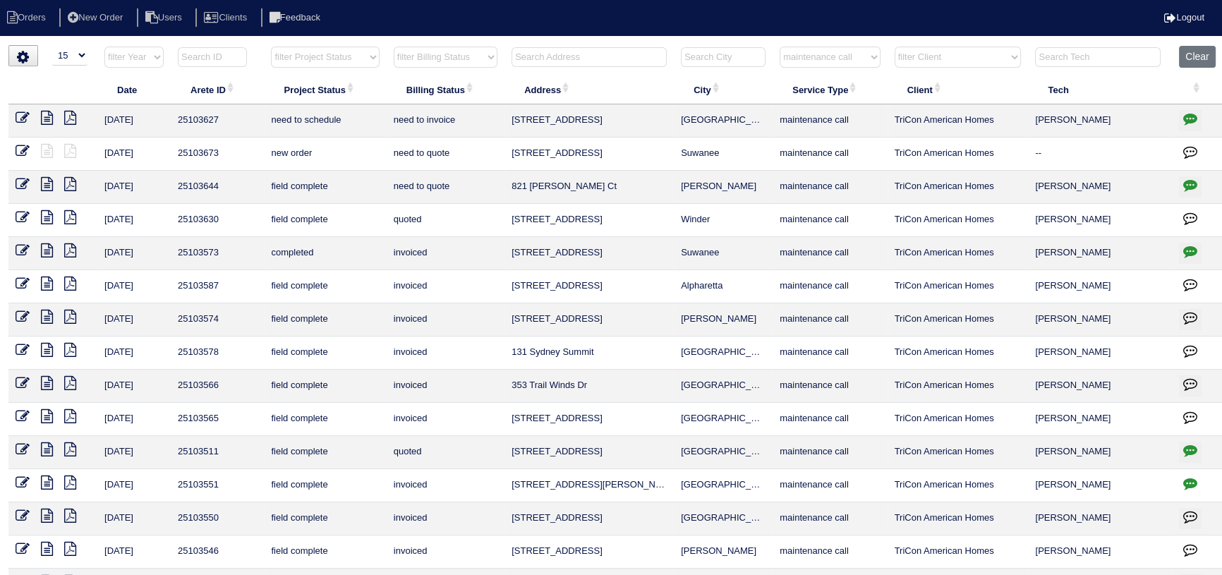
drag, startPoint x: 841, startPoint y: 58, endPoint x: 842, endPoint y: 66, distance: 8.6
click at [841, 58] on select "filter Service Type -- Any Service Type -- initial service basic service mainte…" at bounding box center [829, 57] width 100 height 21
click at [780, 47] on select "filter Service Type -- Any Service Type -- initial service basic service mainte…" at bounding box center [829, 57] width 100 height 21
select select "service call"
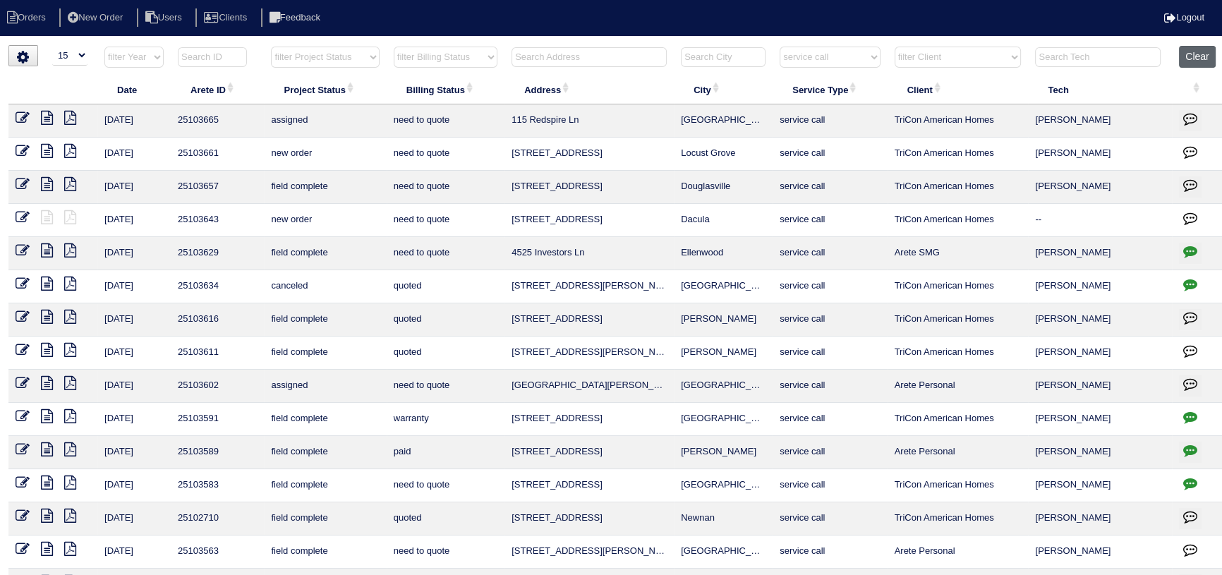
click at [1205, 50] on button "Clear" at bounding box center [1197, 57] width 36 height 22
select select
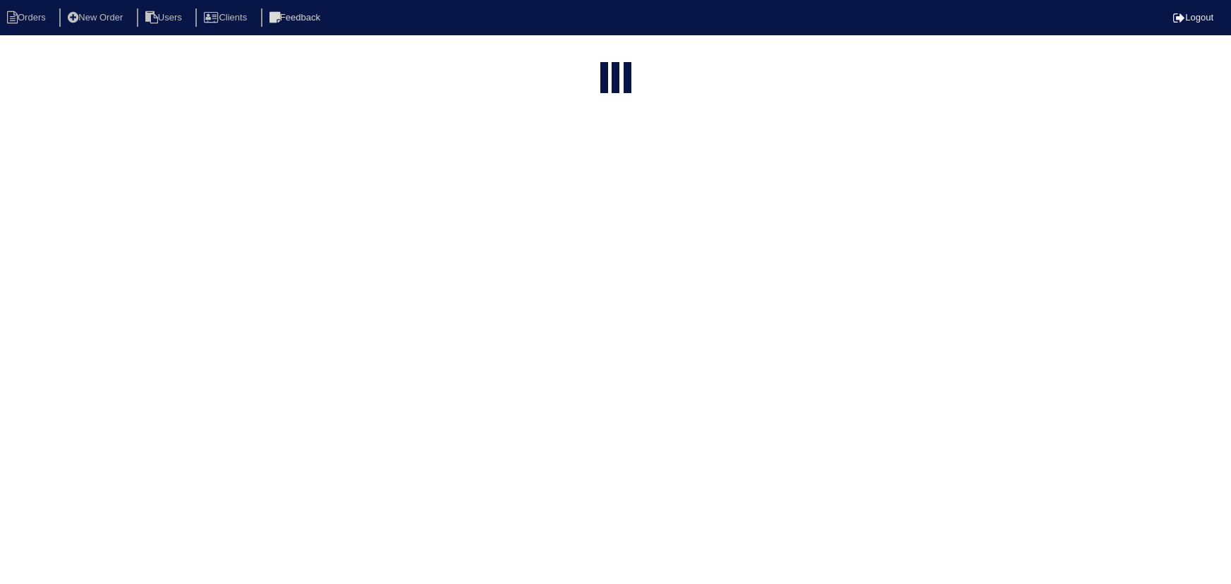
select select "15"
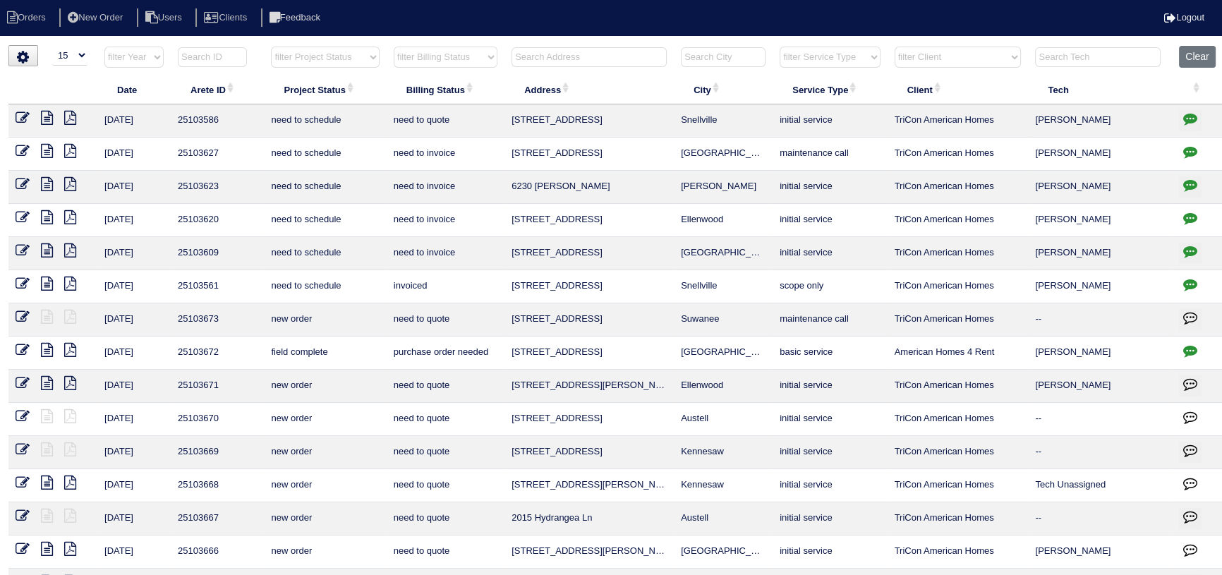
click at [354, 55] on select "filter Project Status -- Any Project Status -- new order assigned in progress f…" at bounding box center [325, 57] width 108 height 21
click at [271, 47] on select "filter Project Status -- Any Project Status -- new order assigned in progress f…" at bounding box center [325, 57] width 108 height 21
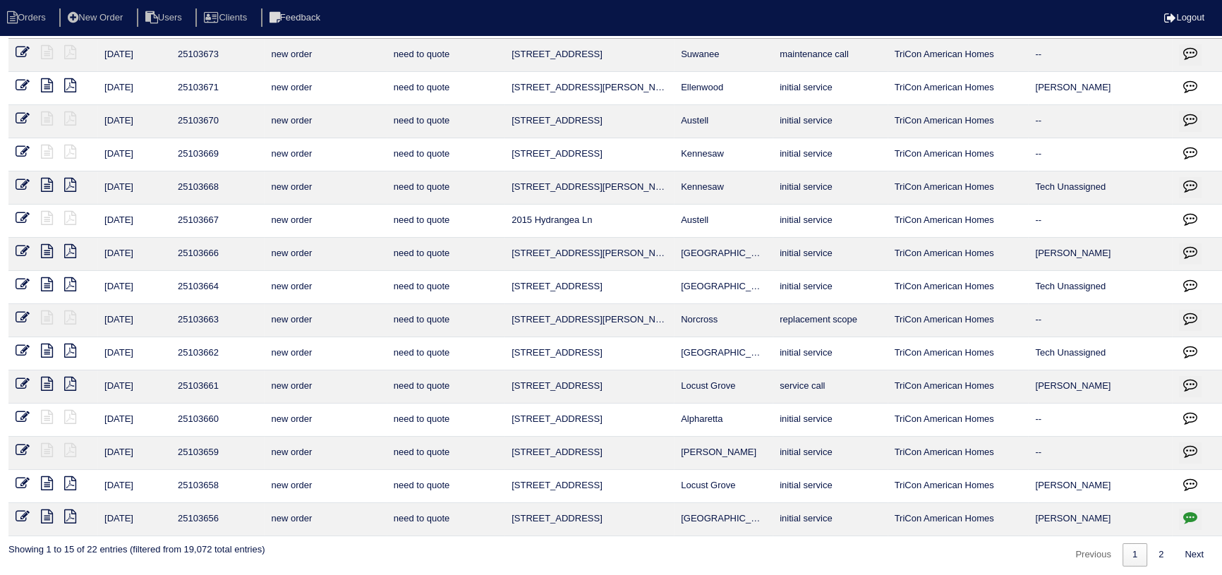
scroll to position [69, 0]
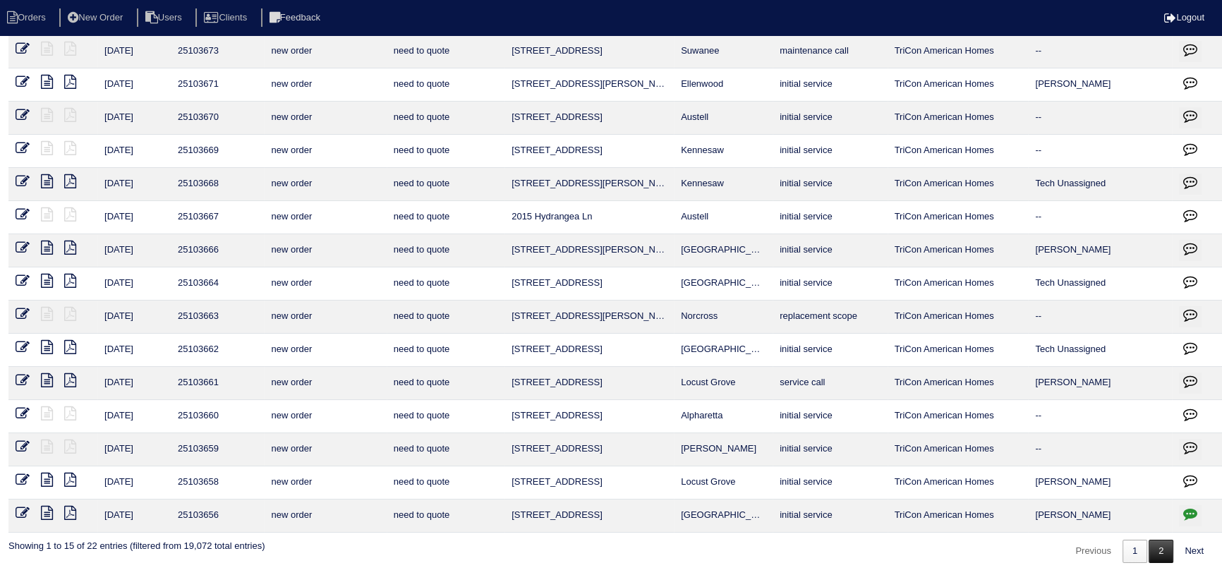
click at [1165, 547] on link "2" at bounding box center [1160, 551] width 25 height 23
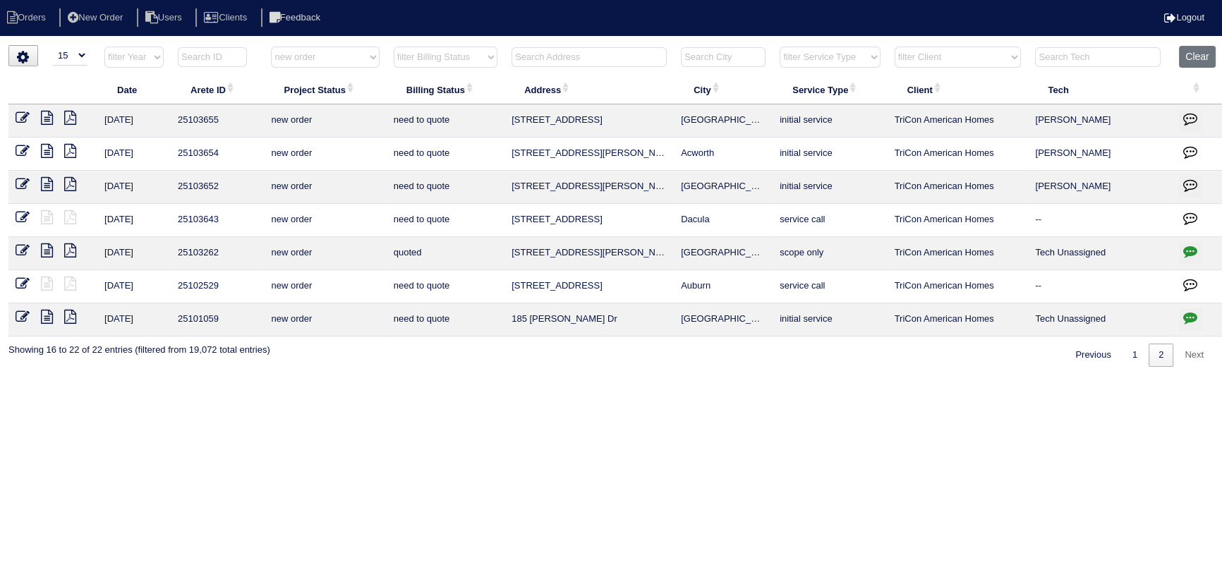
scroll to position [0, 0]
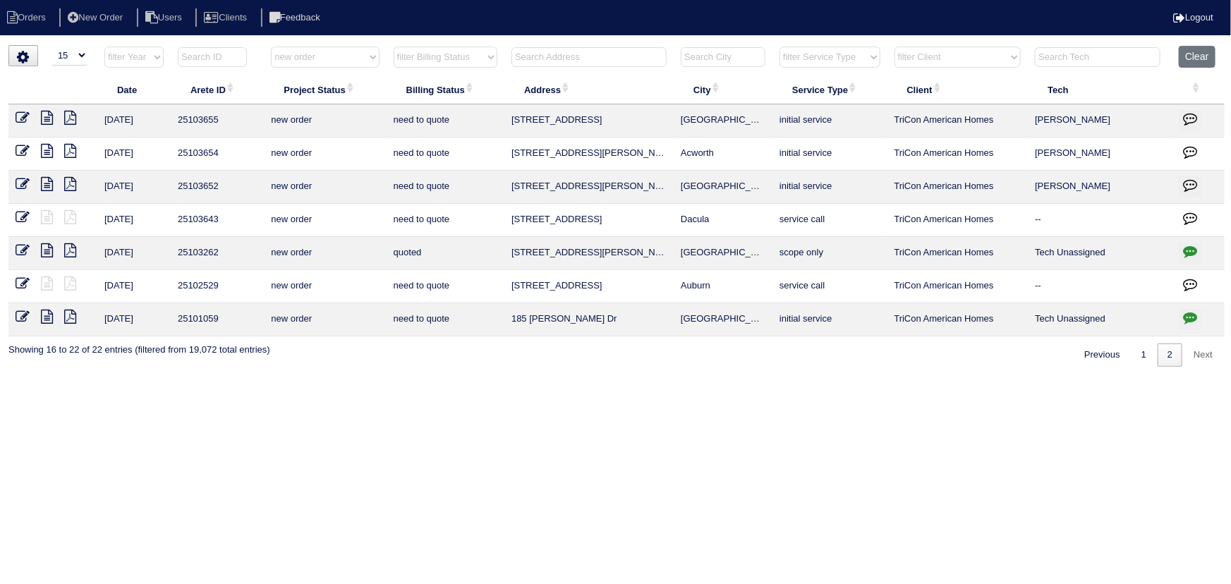
drag, startPoint x: 736, startPoint y: 183, endPoint x: 560, endPoint y: 179, distance: 176.4
click at [474, 190] on tr "10/2/25 25103652 new order need to quote 9260 Carnes Estates Dr Jonesboro initi…" at bounding box center [616, 187] width 1216 height 33
copy tr "9260 Carnes Estates Dr Jonesboro"
click at [1141, 341] on div "Previous 1 2 Next" at bounding box center [1148, 351] width 150 height 30
click at [1135, 354] on link "1" at bounding box center [1143, 355] width 25 height 23
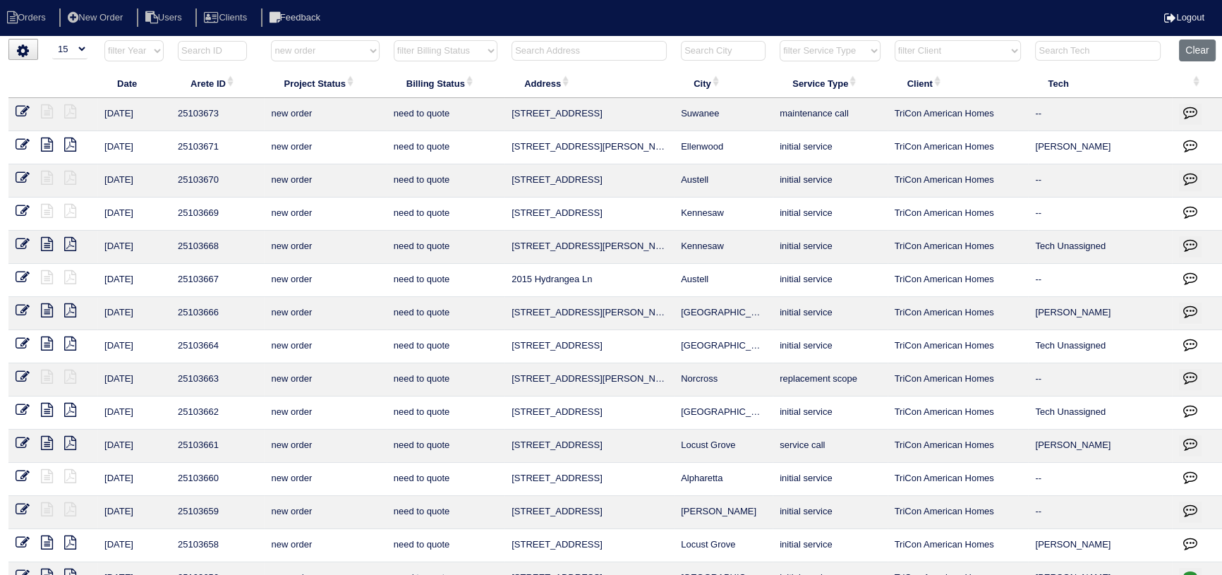
scroll to position [69, 0]
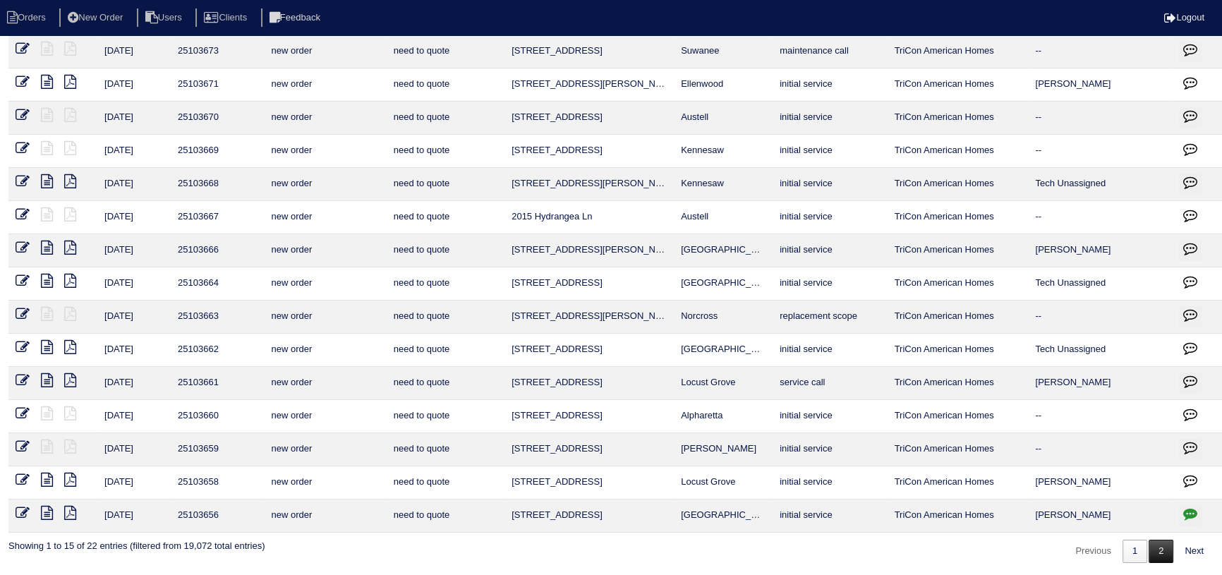
click at [1158, 551] on link "2" at bounding box center [1160, 551] width 25 height 23
select select "new order"
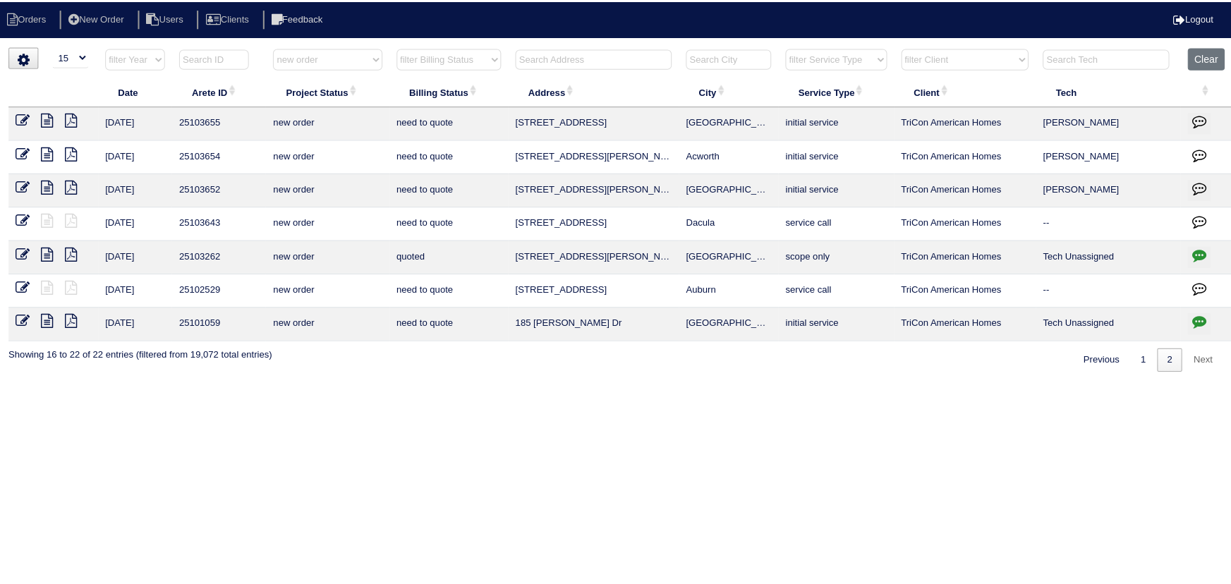
scroll to position [0, 0]
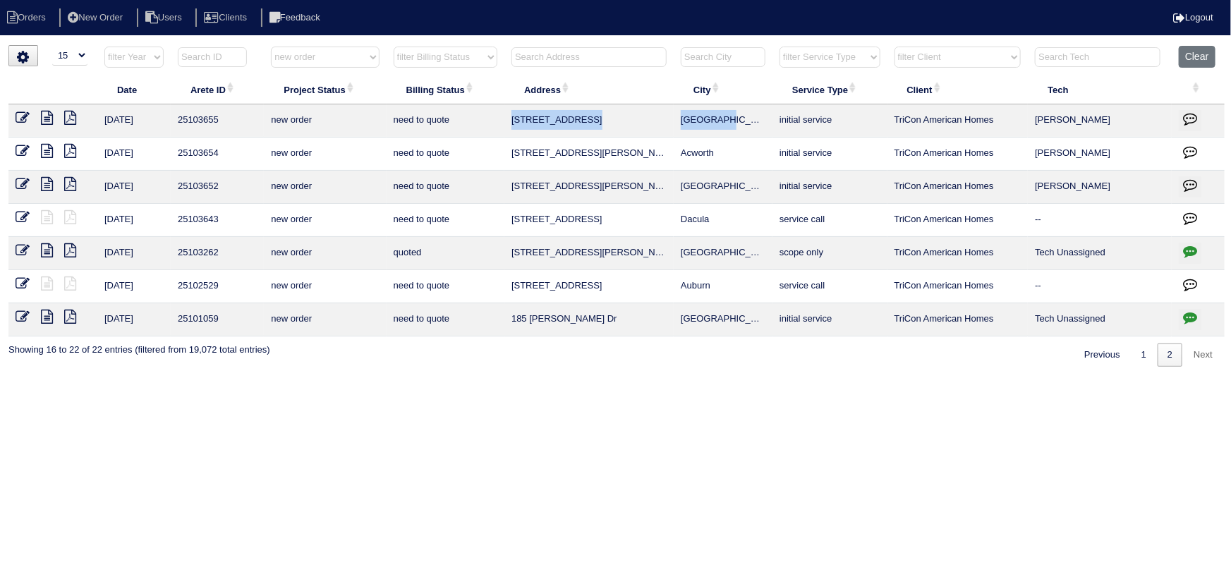
drag, startPoint x: 743, startPoint y: 119, endPoint x: 506, endPoint y: 115, distance: 237.1
click at [506, 115] on tr "10/3/25 25103655 new order need to quote 8762 Edenton Way Jonesboro initial ser…" at bounding box center [616, 120] width 1216 height 33
copy tr "8762 Edenton Way Jonesboro"
click at [27, 114] on icon at bounding box center [23, 118] width 14 height 14
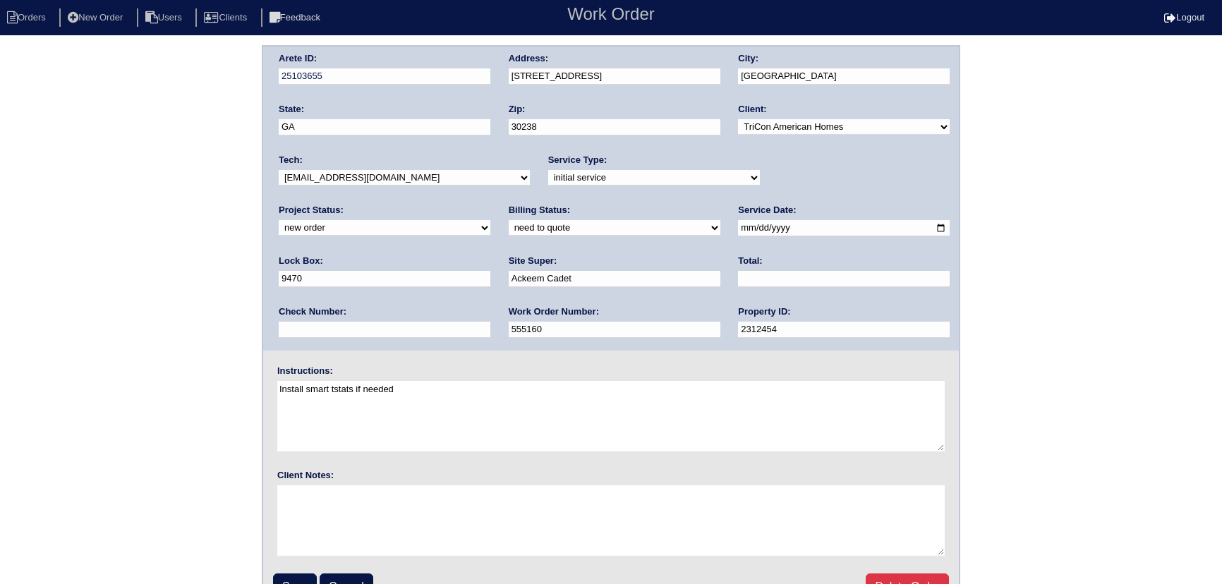
click at [490, 220] on select "new order assigned in progress field complete need to schedule admin review arc…" at bounding box center [385, 228] width 212 height 16
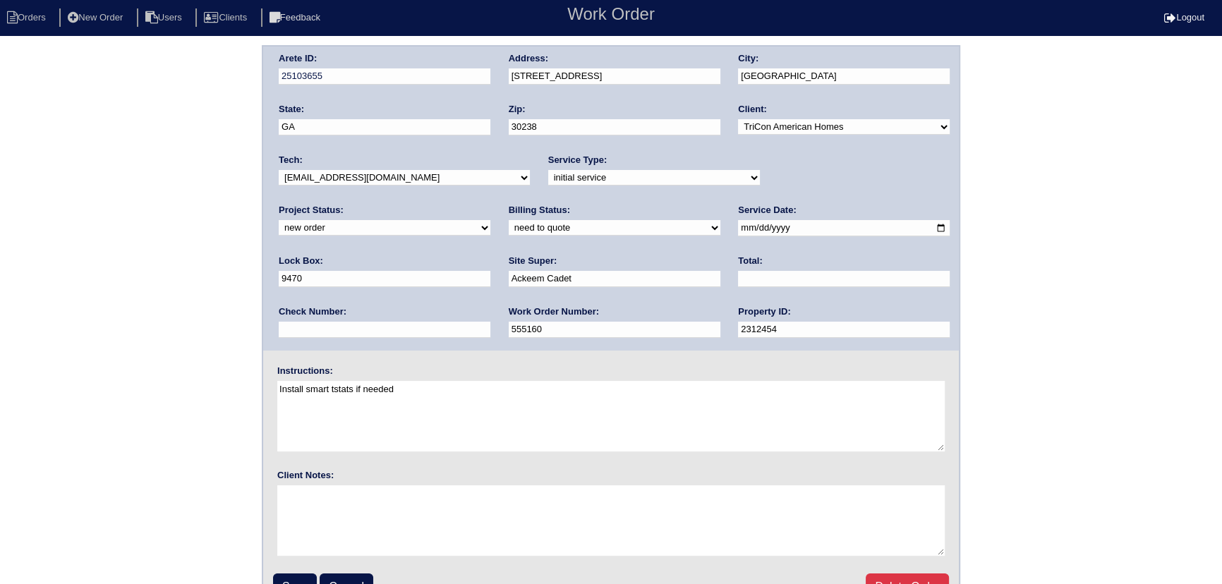
select select "assigned"
click at [490, 220] on select "new order assigned in progress field complete need to schedule admin review arc…" at bounding box center [385, 228] width 212 height 16
click at [388, 178] on select "-select- [EMAIL_ADDRESS][DOMAIN_NAME] [EMAIL_ADDRESS][DOMAIN_NAME] [EMAIL_ADDRE…" at bounding box center [404, 178] width 251 height 16
click at [356, 181] on select "-select- aretesmg+backup-tech@gmail.com benjohnholt88@gmail.com callisonhvac@ya…" at bounding box center [404, 178] width 251 height 16
select select "27"
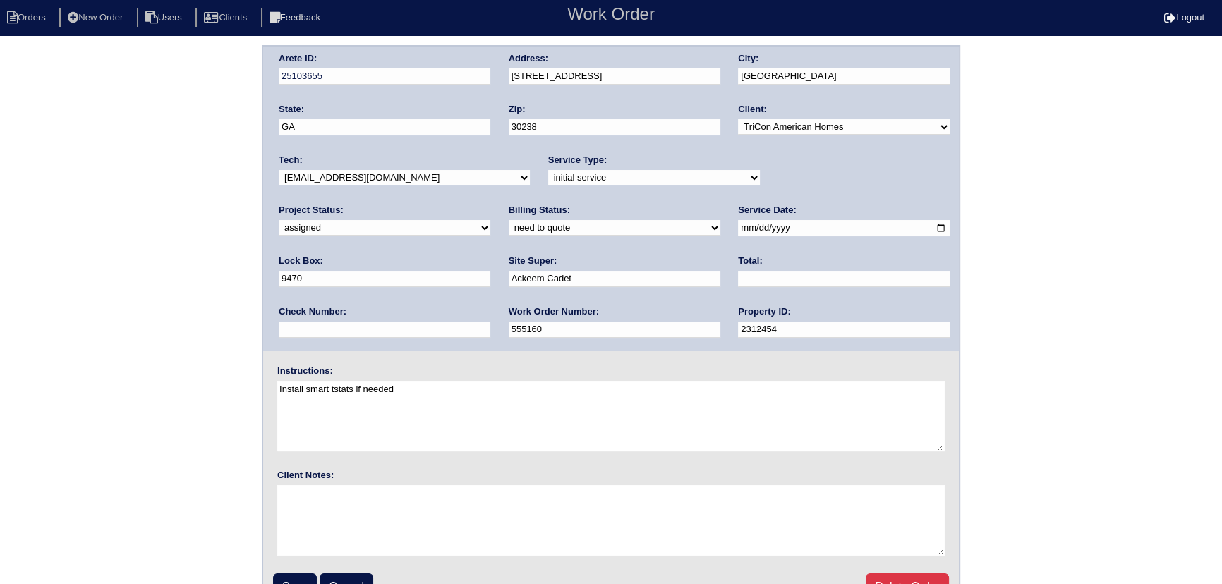
click at [279, 170] on select "-select- aretesmg+backup-tech@gmail.com benjohnholt88@gmail.com callisonhvac@ya…" at bounding box center [404, 178] width 251 height 16
click at [738, 226] on input "2025-10-03" at bounding box center [844, 228] width 212 height 16
type input "2025-10-04"
click at [285, 579] on input "Save" at bounding box center [295, 586] width 44 height 27
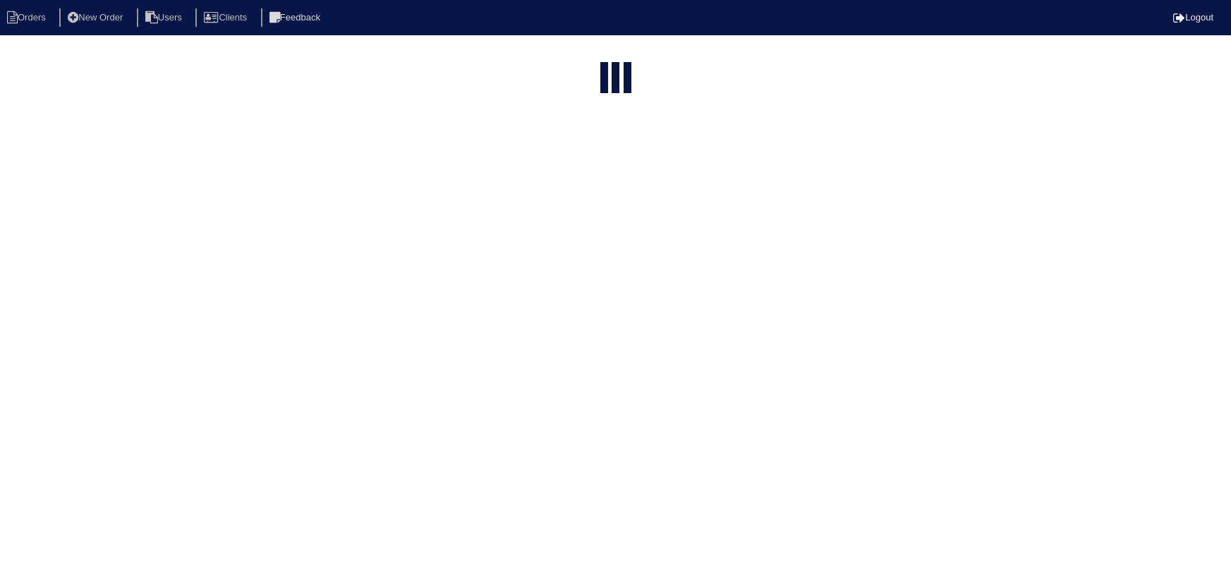
select select "15"
select select "new order"
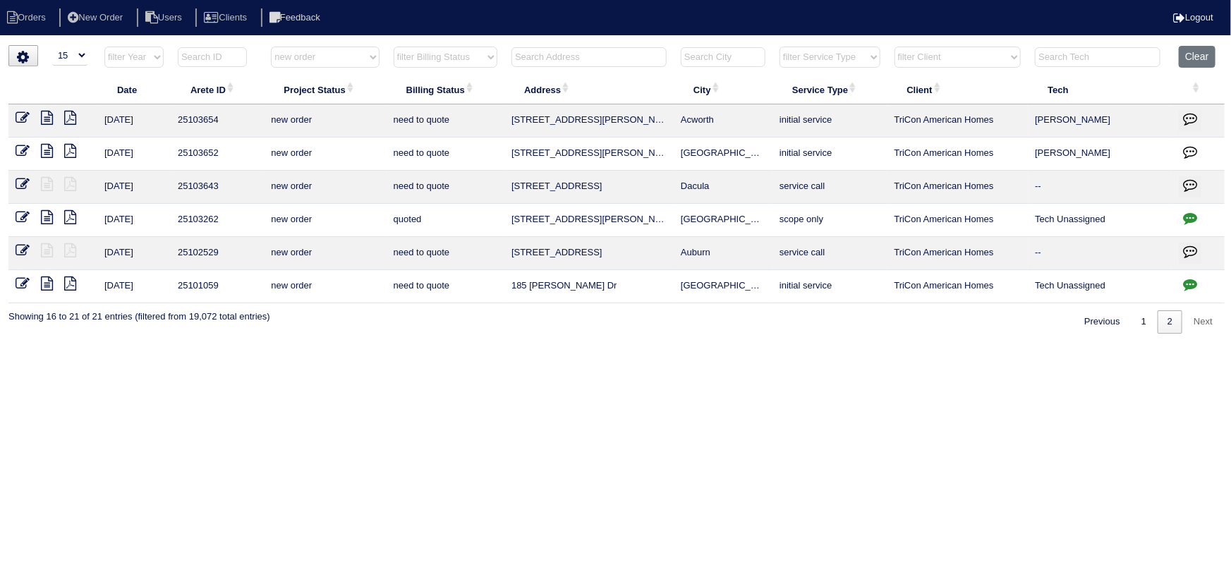
drag, startPoint x: 28, startPoint y: 148, endPoint x: 63, endPoint y: 147, distance: 35.3
click at [28, 148] on icon at bounding box center [23, 151] width 14 height 14
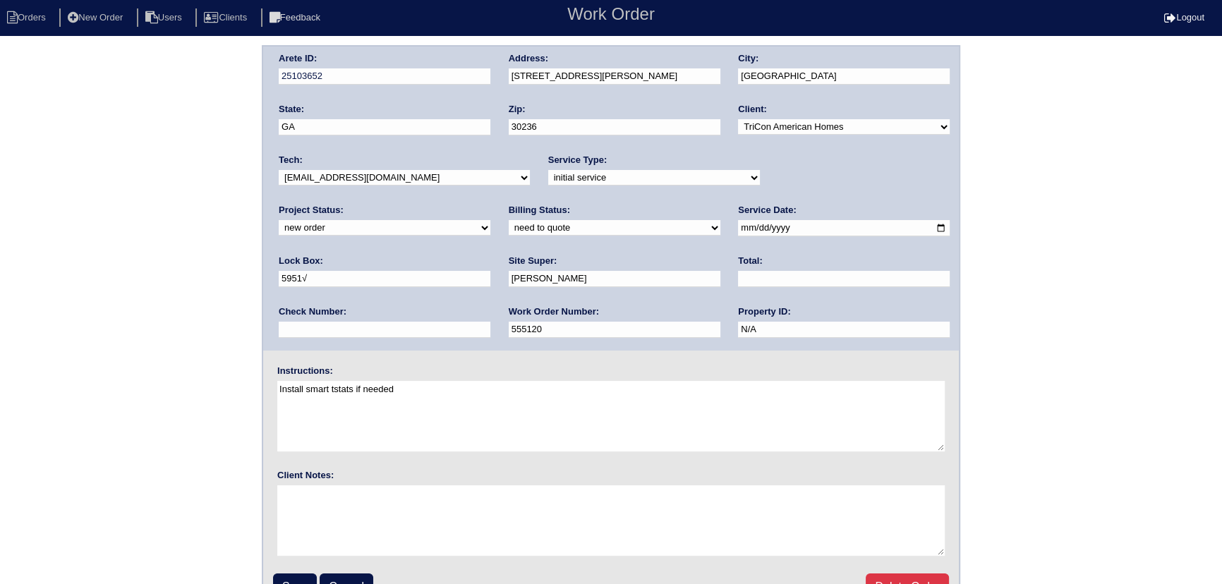
drag, startPoint x: 755, startPoint y: 178, endPoint x: 764, endPoint y: 184, distance: 10.2
click at [490, 220] on select "new order assigned in progress field complete need to schedule admin review arc…" at bounding box center [385, 228] width 212 height 16
select select "assigned"
click at [490, 220] on select "new order assigned in progress field complete need to schedule admin review arc…" at bounding box center [385, 228] width 212 height 16
click at [395, 173] on select "-select- [EMAIL_ADDRESS][DOMAIN_NAME] [EMAIL_ADDRESS][DOMAIN_NAME] [EMAIL_ADDRE…" at bounding box center [404, 178] width 251 height 16
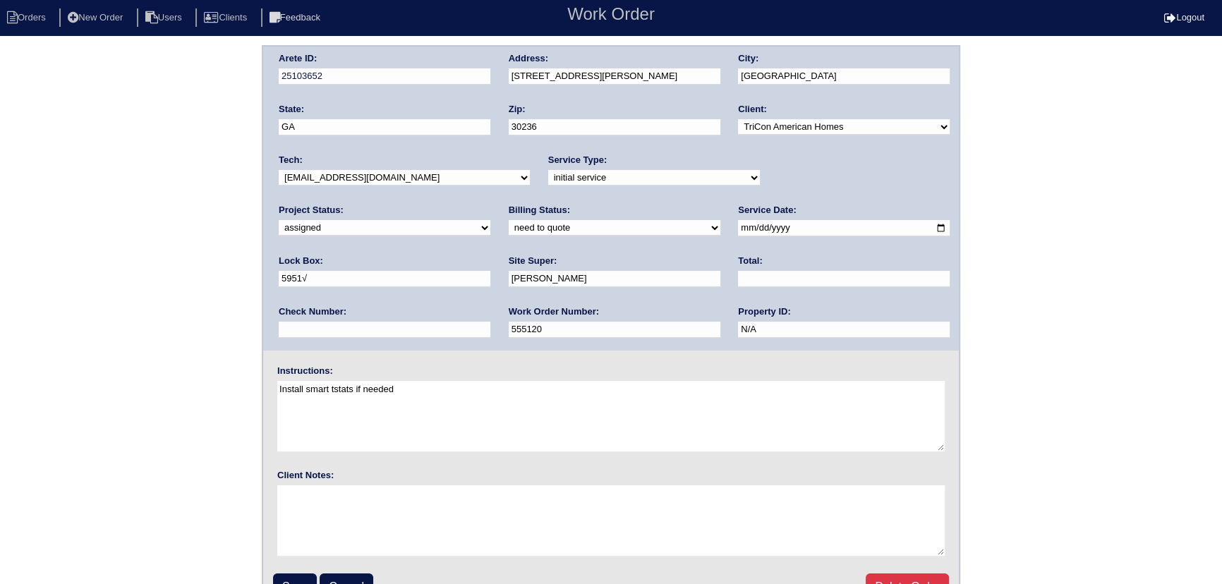
click at [738, 228] on input "2025-10-02" at bounding box center [844, 228] width 212 height 16
type input "[DATE]"
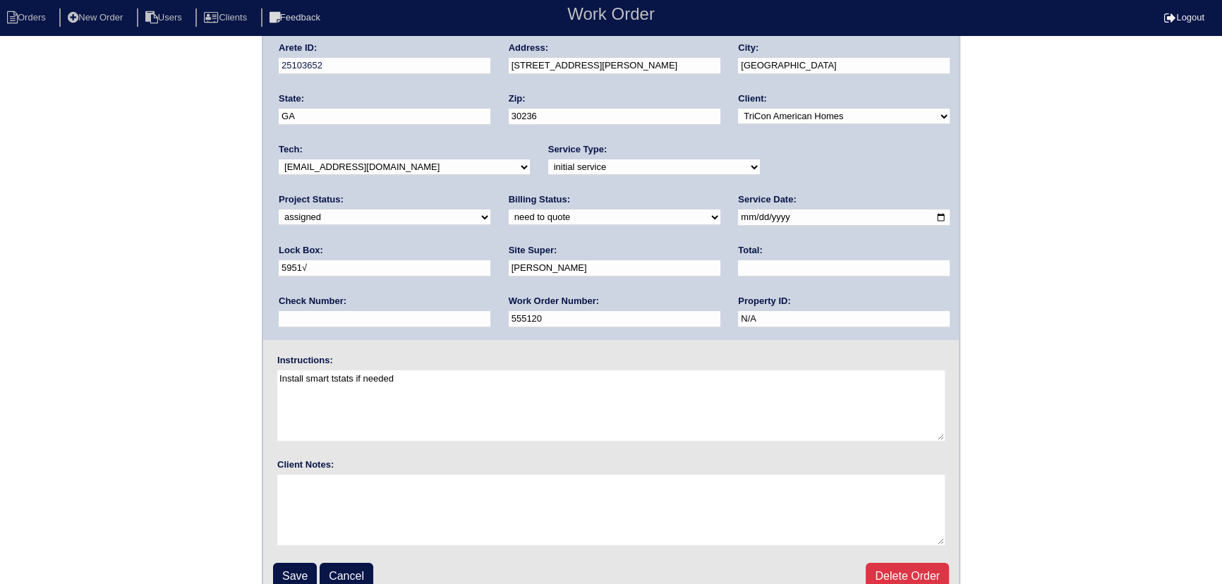
scroll to position [30, 0]
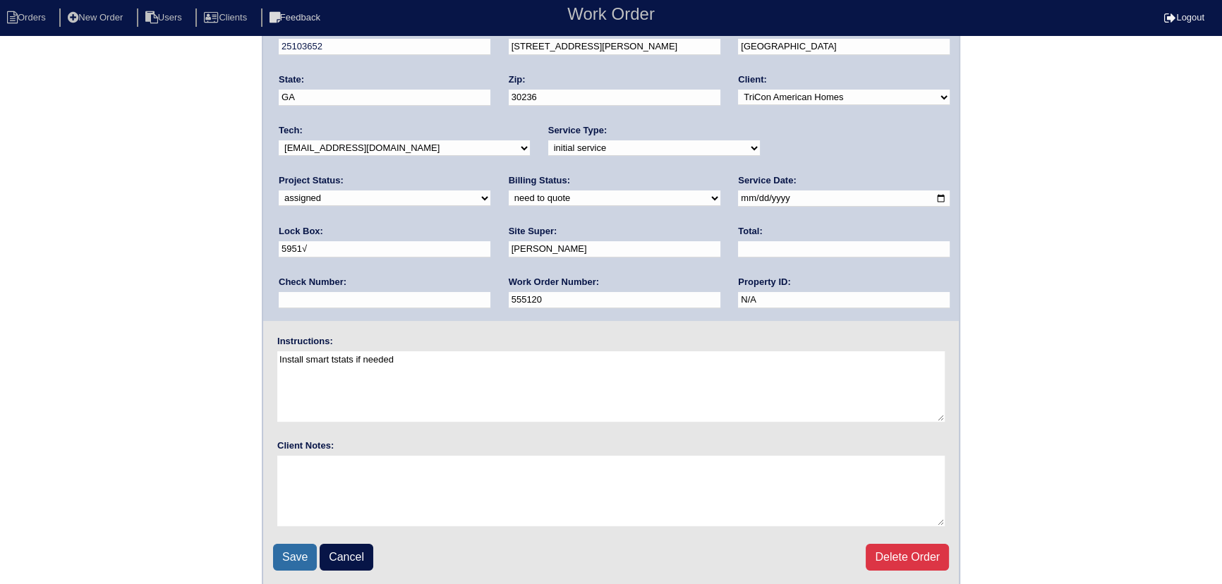
click at [300, 550] on input "Save" at bounding box center [295, 557] width 44 height 27
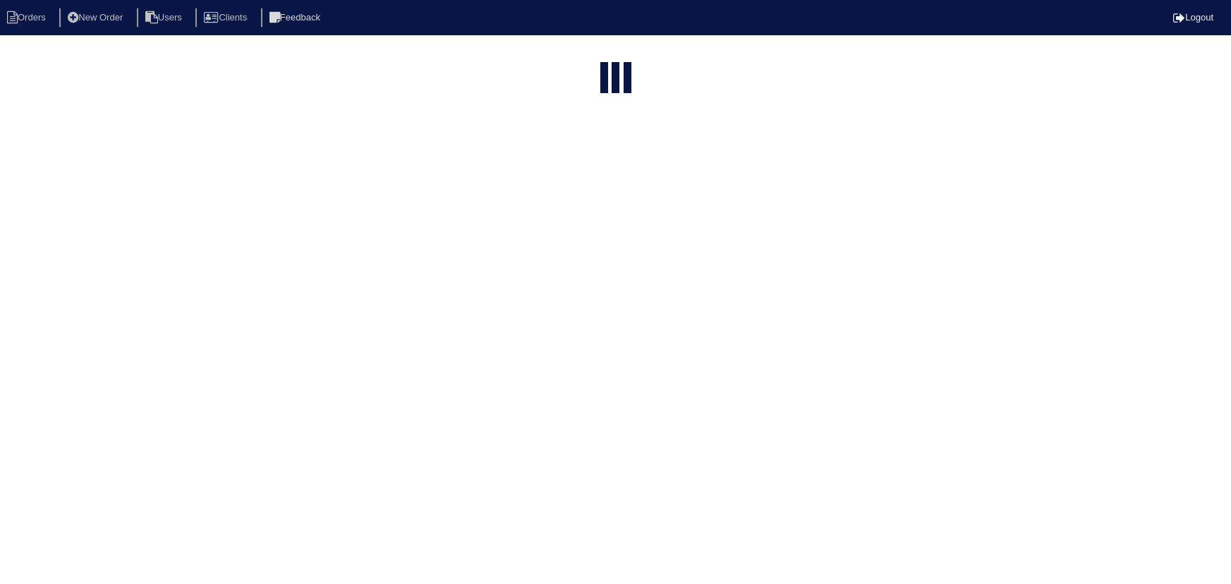
select select "15"
select select "new order"
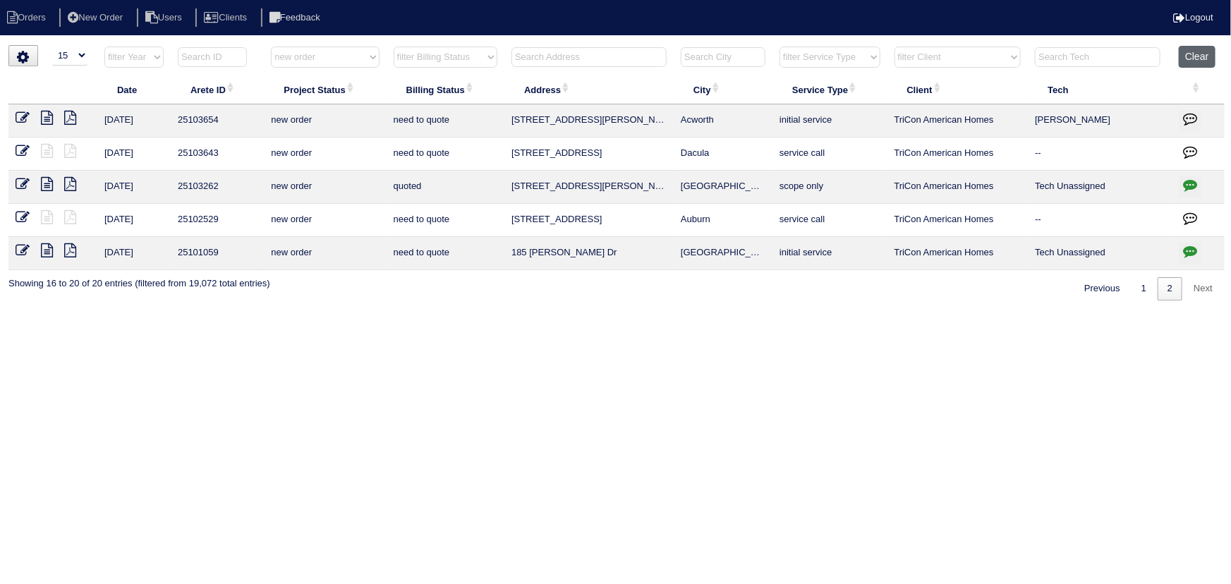
click at [1209, 52] on button "Clear" at bounding box center [1197, 57] width 36 height 22
select select
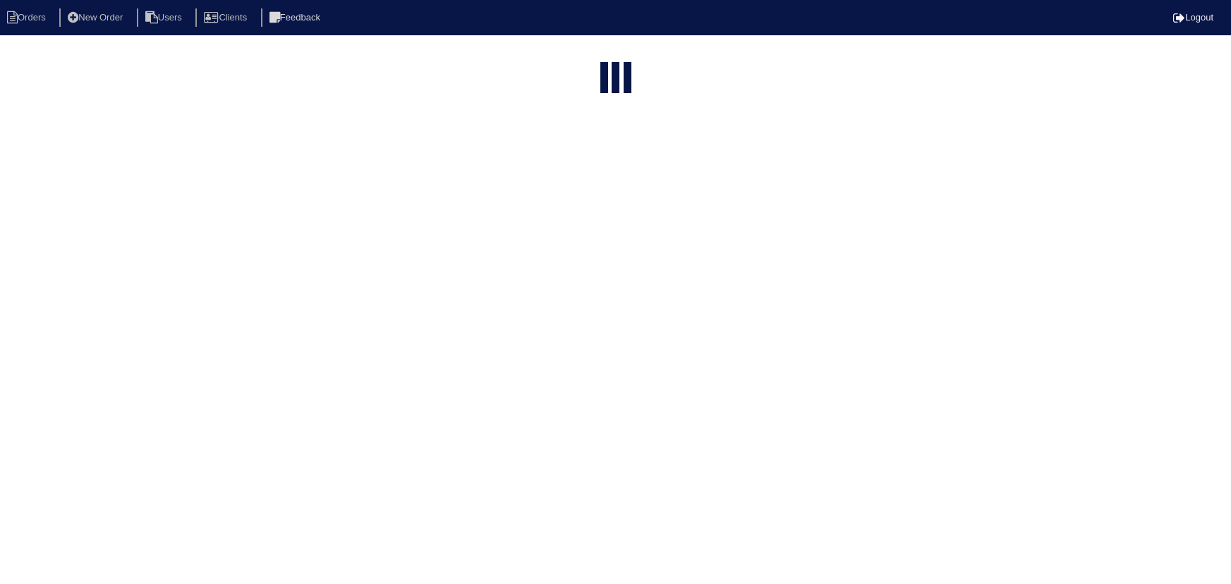
select select "15"
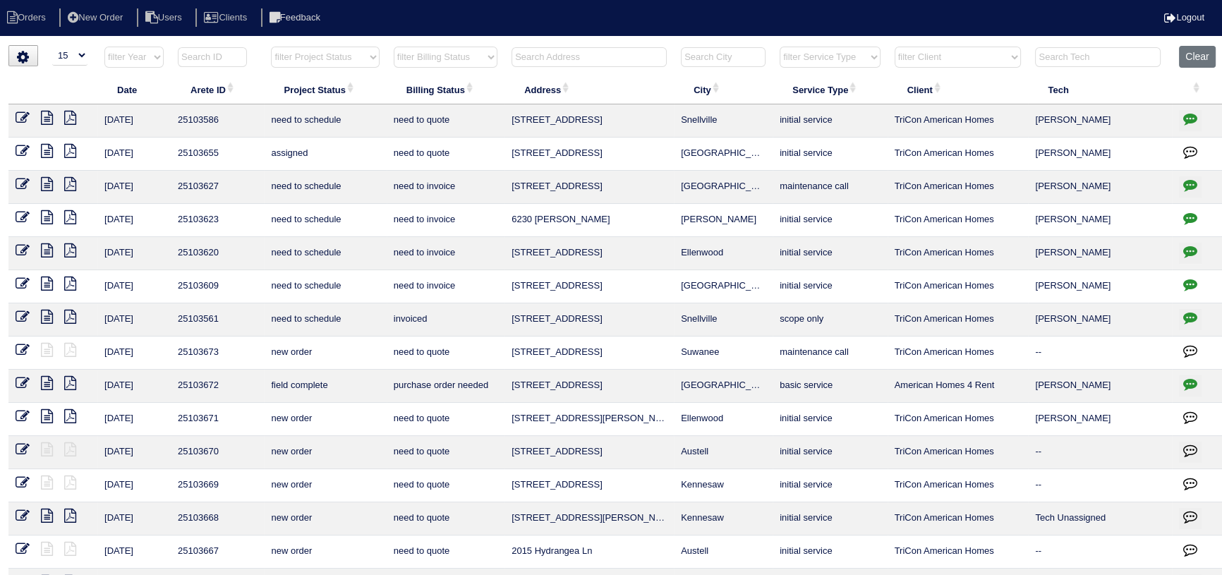
click at [577, 56] on input "text" at bounding box center [588, 57] width 155 height 20
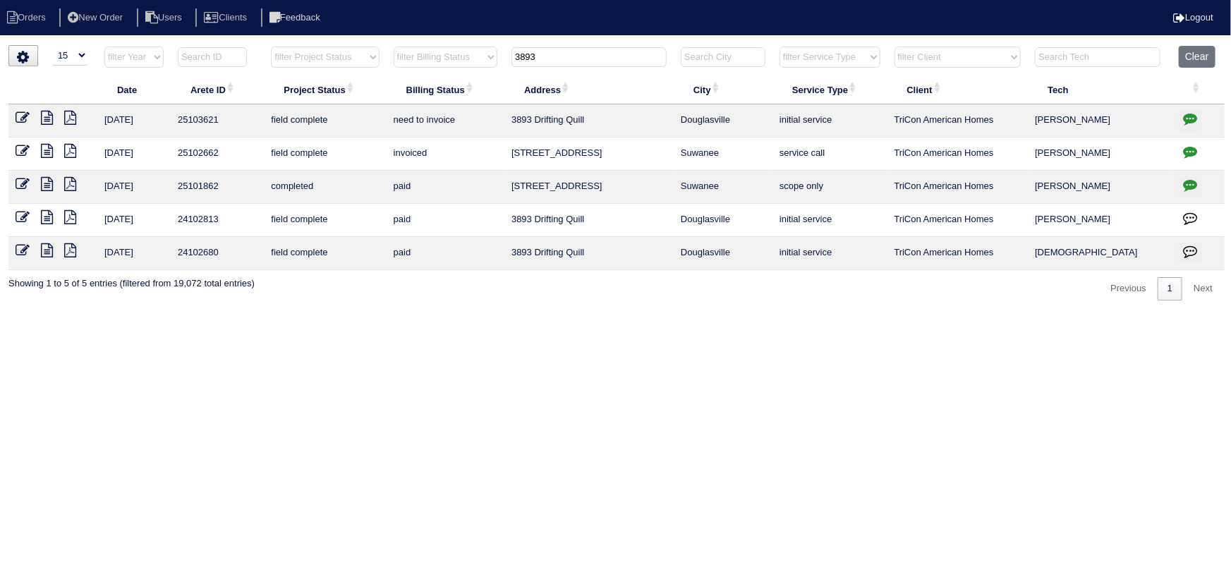
type input "3893"
click at [16, 111] on icon at bounding box center [23, 118] width 14 height 14
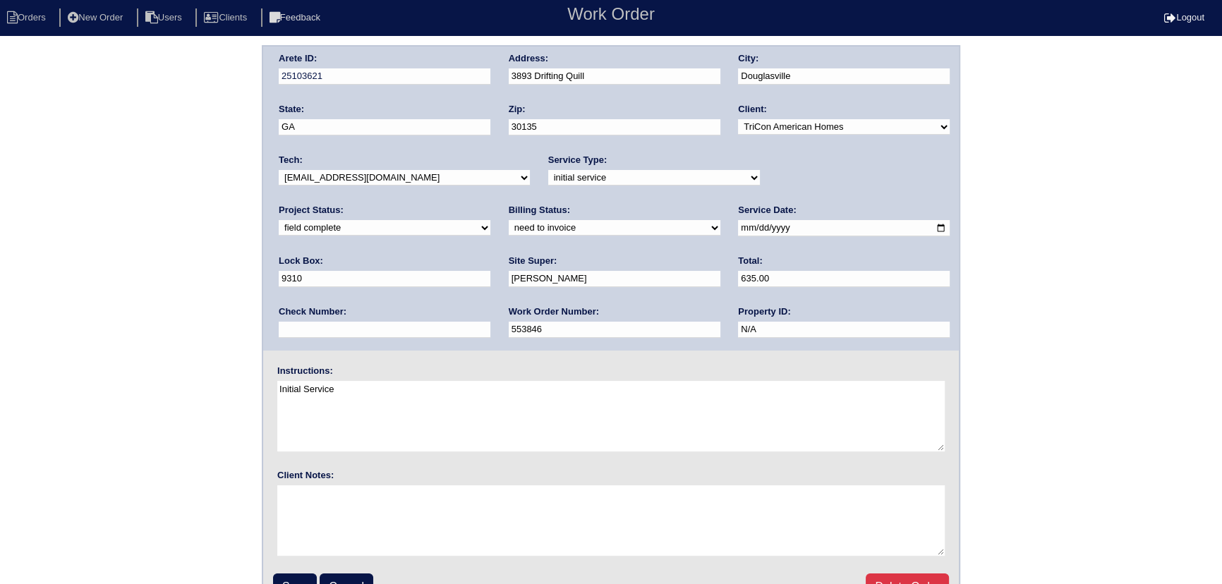
click at [490, 220] on select "new order assigned in progress field complete need to schedule admin review arc…" at bounding box center [385, 228] width 212 height 16
select select "assigned"
click at [490, 220] on select "new order assigned in progress field complete need to schedule admin review arc…" at bounding box center [385, 228] width 212 height 16
click at [430, 171] on select "-select- aretesmg+backup-tech@gmail.com benjohnholt88@gmail.com callisonhvac@ya…" at bounding box center [404, 178] width 251 height 16
select select "27"
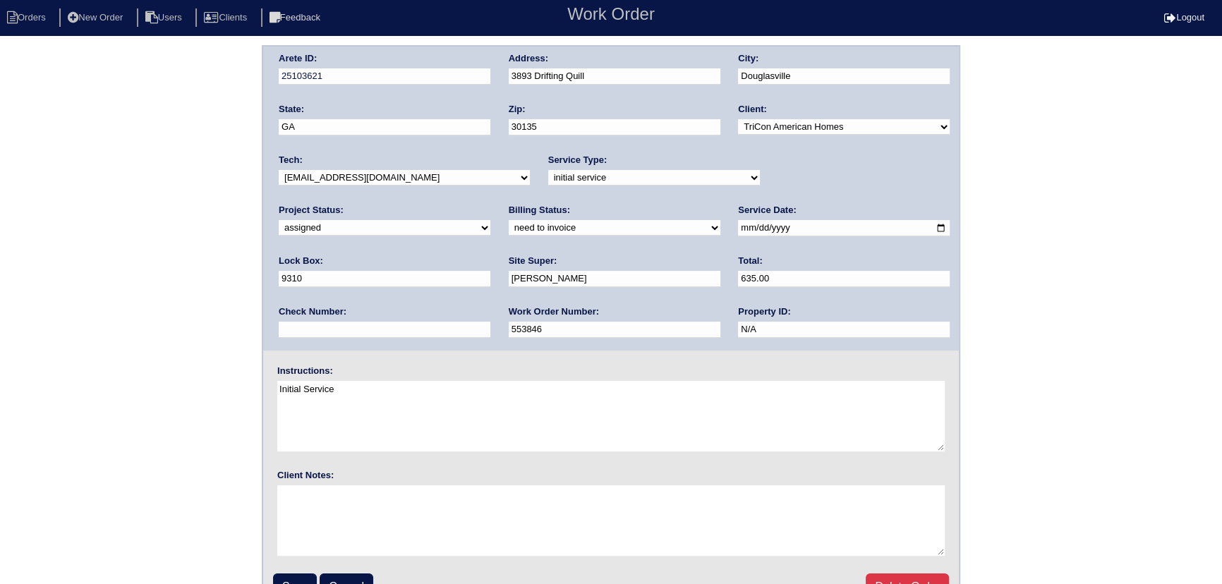
click at [279, 170] on select "-select- aretesmg+backup-tech@gmail.com benjohnholt88@gmail.com callisonhvac@ya…" at bounding box center [404, 178] width 251 height 16
click at [738, 227] on input "2025-10-02" at bounding box center [844, 228] width 212 height 16
type input "2025-10-03"
click at [308, 578] on input "Save" at bounding box center [295, 586] width 44 height 27
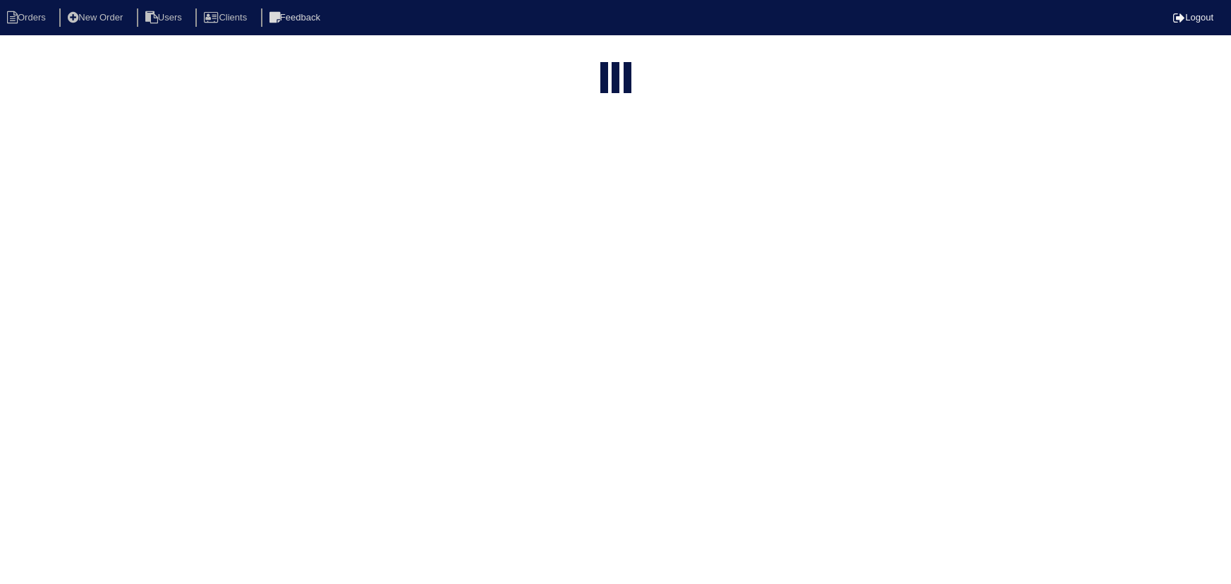
select select "15"
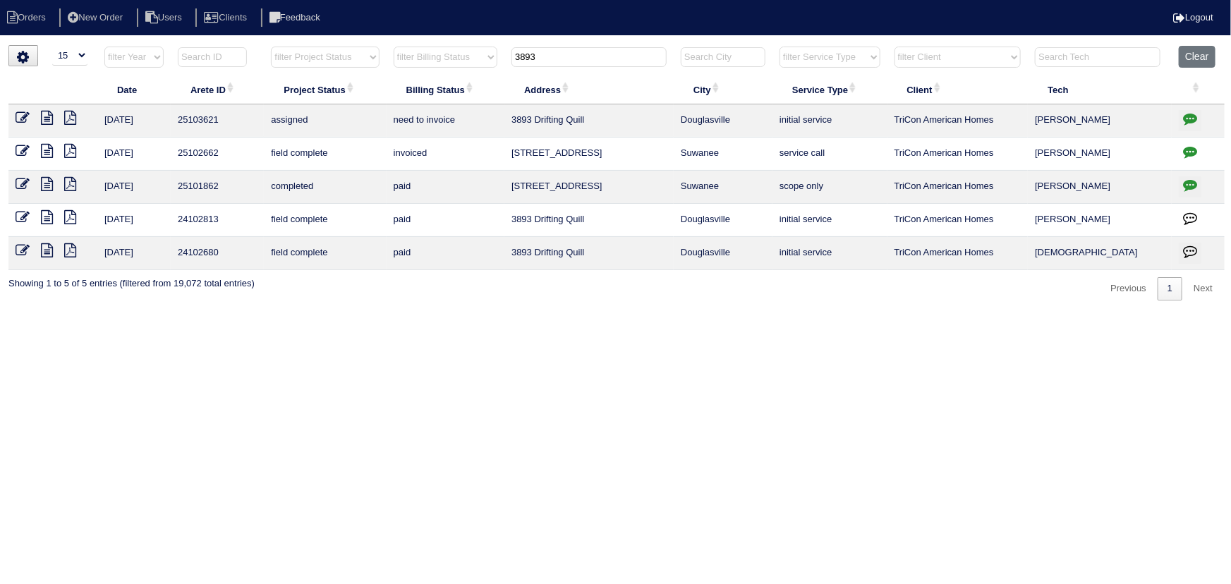
click at [593, 64] on input "3893" at bounding box center [588, 57] width 155 height 20
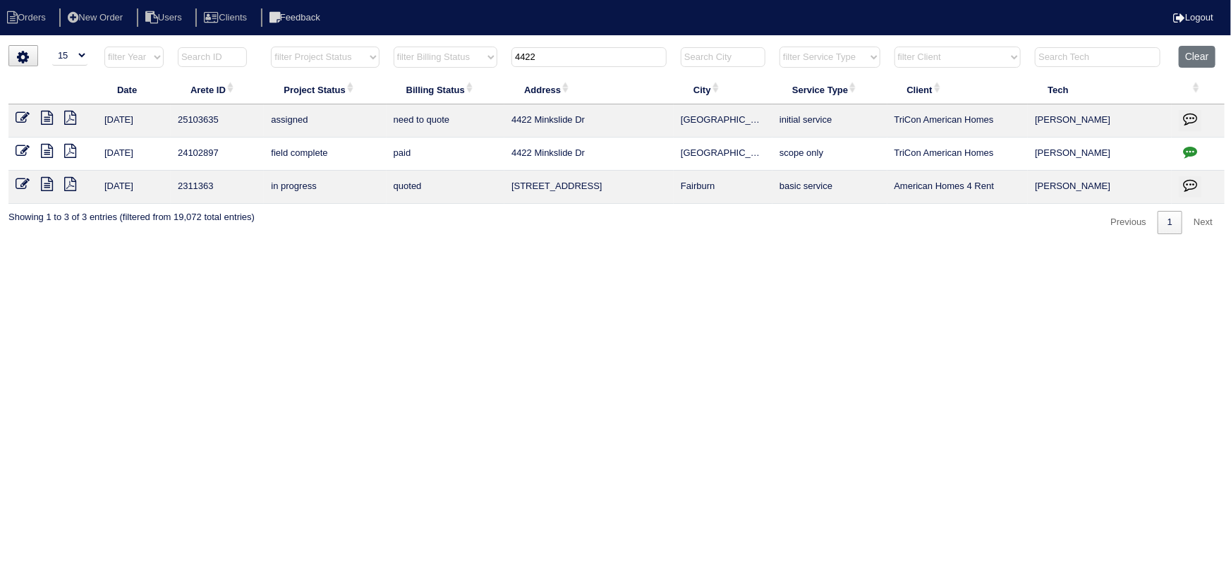
type input "4422"
click at [20, 114] on icon at bounding box center [23, 118] width 14 height 14
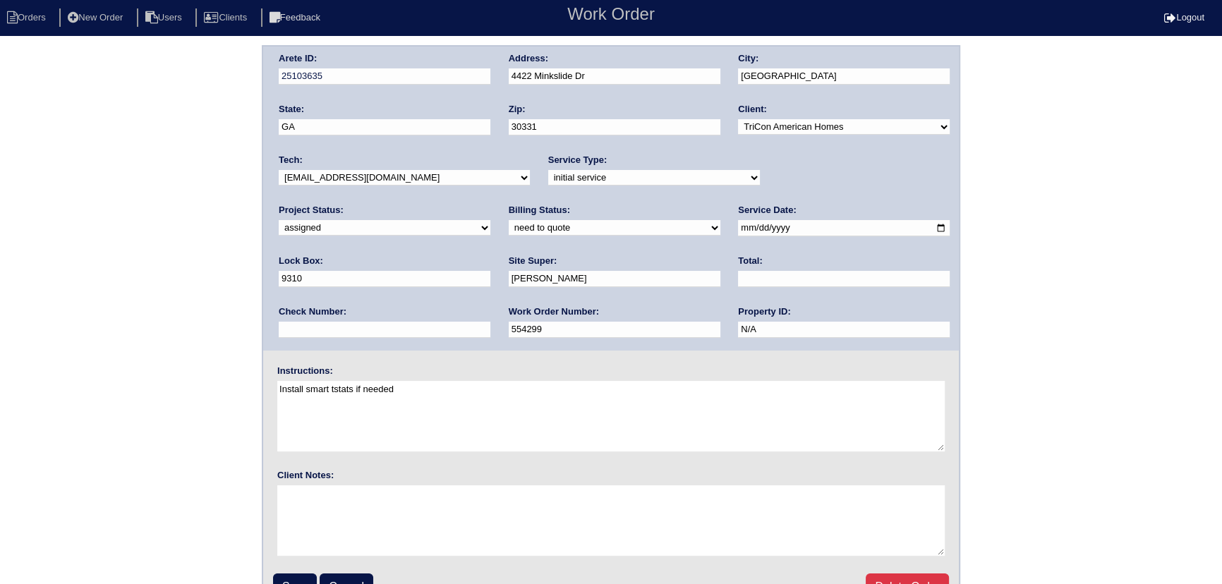
click at [341, 187] on div "Tech: -select- [EMAIL_ADDRESS][DOMAIN_NAME] [EMAIL_ADDRESS][DOMAIN_NAME] [EMAIL…" at bounding box center [404, 173] width 251 height 39
drag, startPoint x: 340, startPoint y: 186, endPoint x: 340, endPoint y: 172, distance: 14.1
click at [340, 181] on div "Tech: -select- [EMAIL_ADDRESS][DOMAIN_NAME] [EMAIL_ADDRESS][DOMAIN_NAME] [EMAIL…" at bounding box center [404, 173] width 251 height 39
click at [339, 166] on div "Tech: -select- [EMAIL_ADDRESS][DOMAIN_NAME] [EMAIL_ADDRESS][DOMAIN_NAME] [EMAIL…" at bounding box center [404, 173] width 251 height 39
drag, startPoint x: 341, startPoint y: 175, endPoint x: 345, endPoint y: 182, distance: 8.2
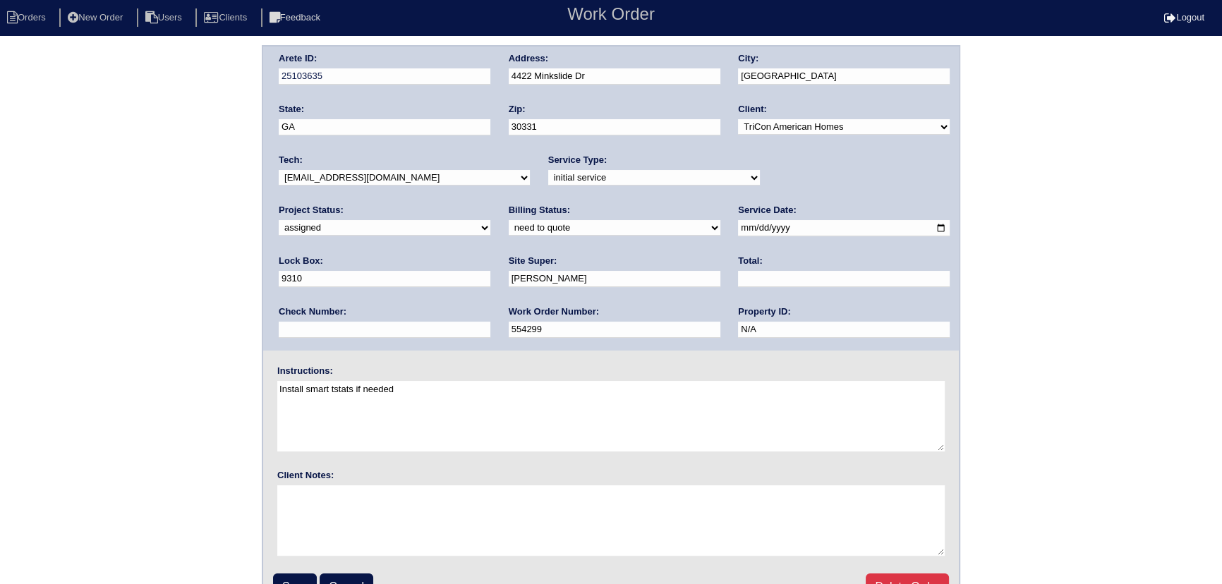
click at [345, 177] on select "-select- [EMAIL_ADDRESS][DOMAIN_NAME] [EMAIL_ADDRESS][DOMAIN_NAME] [EMAIL_ADDRE…" at bounding box center [404, 178] width 251 height 16
select select "27"
click at [279, 170] on select "-select- [EMAIL_ADDRESS][DOMAIN_NAME] [EMAIL_ADDRESS][DOMAIN_NAME] [EMAIL_ADDRE…" at bounding box center [404, 178] width 251 height 16
click at [738, 226] on input "[DATE]" at bounding box center [844, 228] width 212 height 16
click at [738, 226] on input "2025-10-03" at bounding box center [844, 228] width 212 height 16
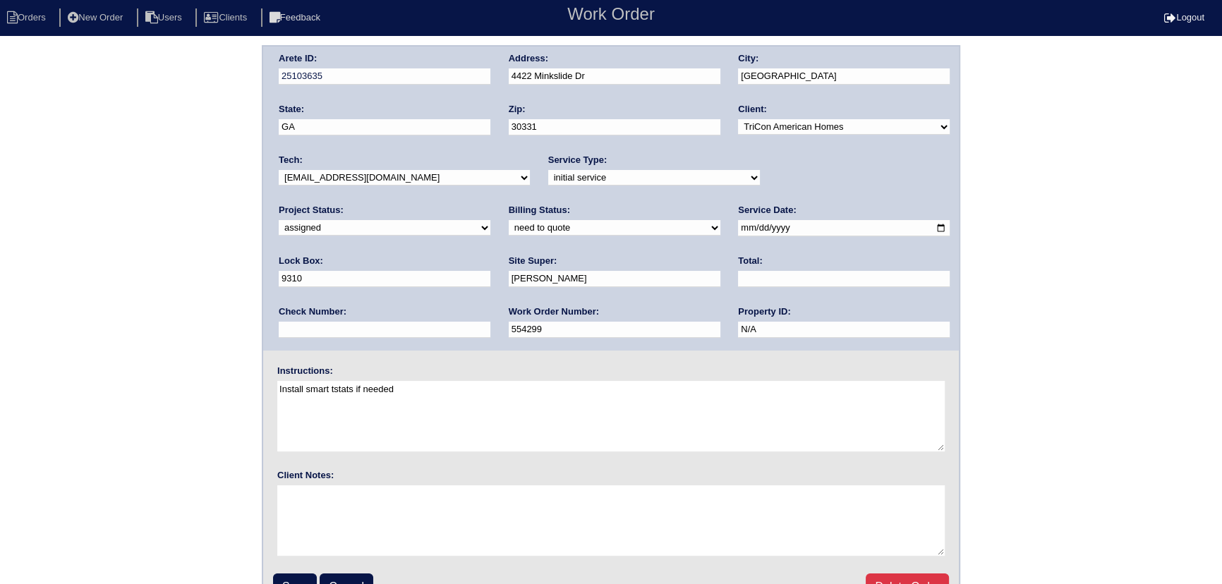
type input "2025-10-04"
click at [298, 569] on fieldset "Arete ID: 25103635 Address: 4422 Minkslide Dr City: Atlanta State: GA Zip: 3033…" at bounding box center [611, 331] width 696 height 568
click at [298, 572] on fieldset "Arete ID: 25103635 Address: 4422 Minkslide Dr City: Atlanta State: GA Zip: 3033…" at bounding box center [611, 331] width 696 height 568
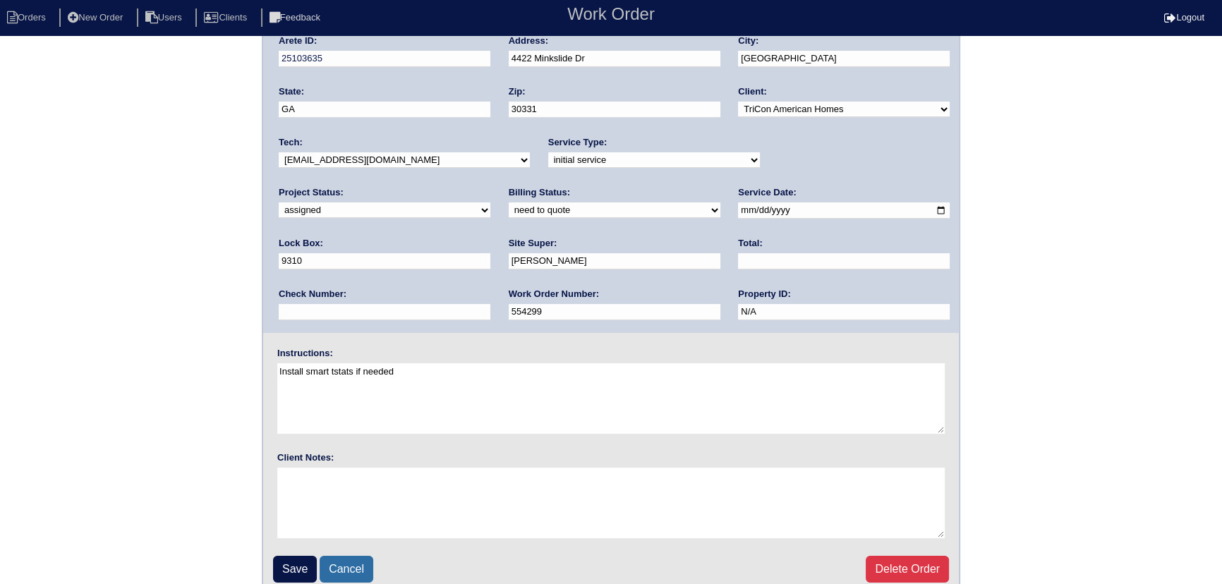
scroll to position [30, 0]
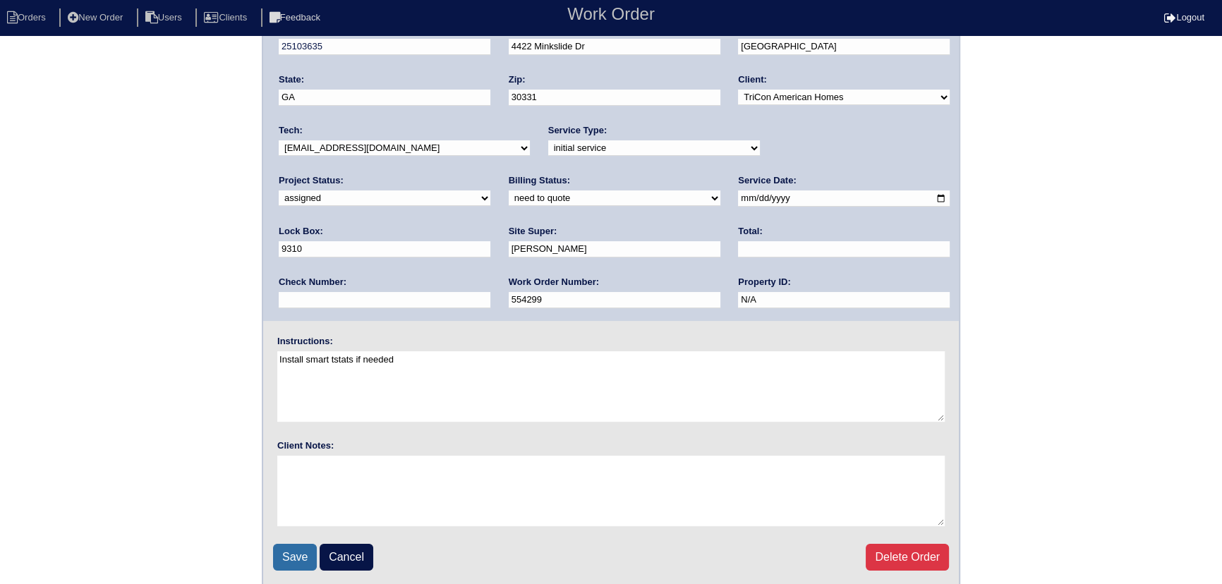
click at [275, 557] on input "Save" at bounding box center [295, 557] width 44 height 27
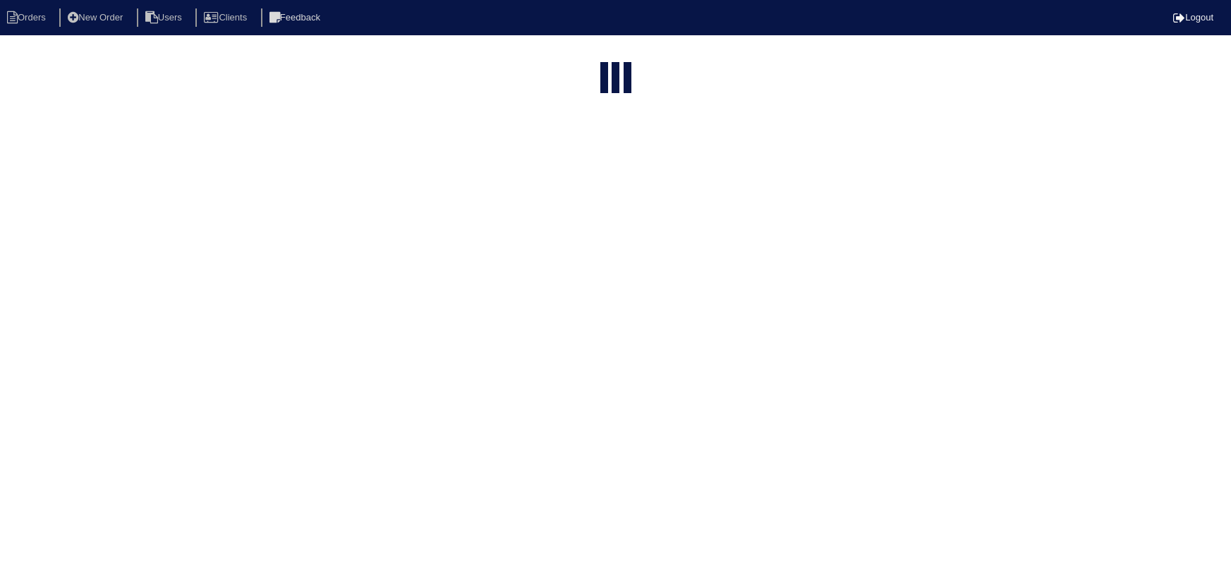
select select "15"
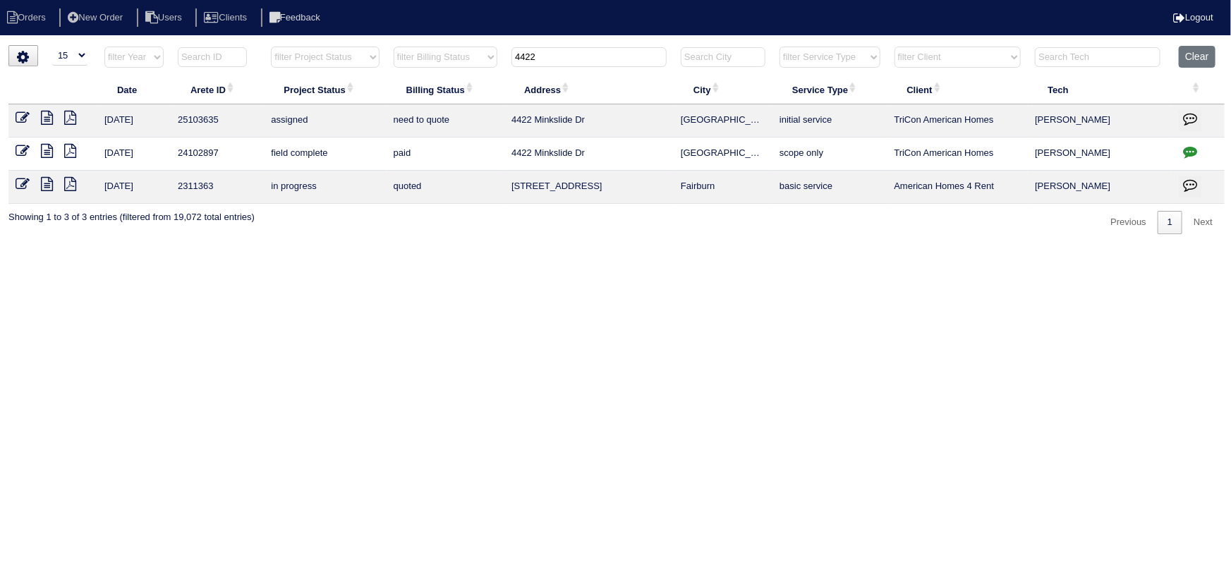
click at [584, 56] on input "4422" at bounding box center [588, 57] width 155 height 20
click at [539, 55] on input "4422" at bounding box center [588, 57] width 155 height 20
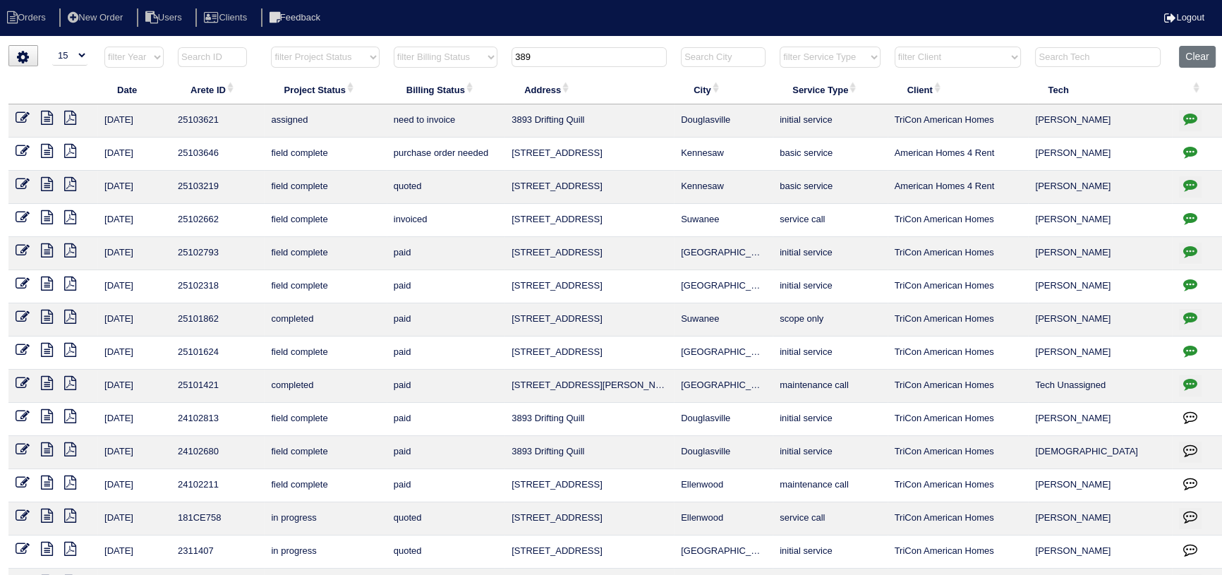
type input "389"
click at [20, 114] on icon at bounding box center [23, 118] width 14 height 14
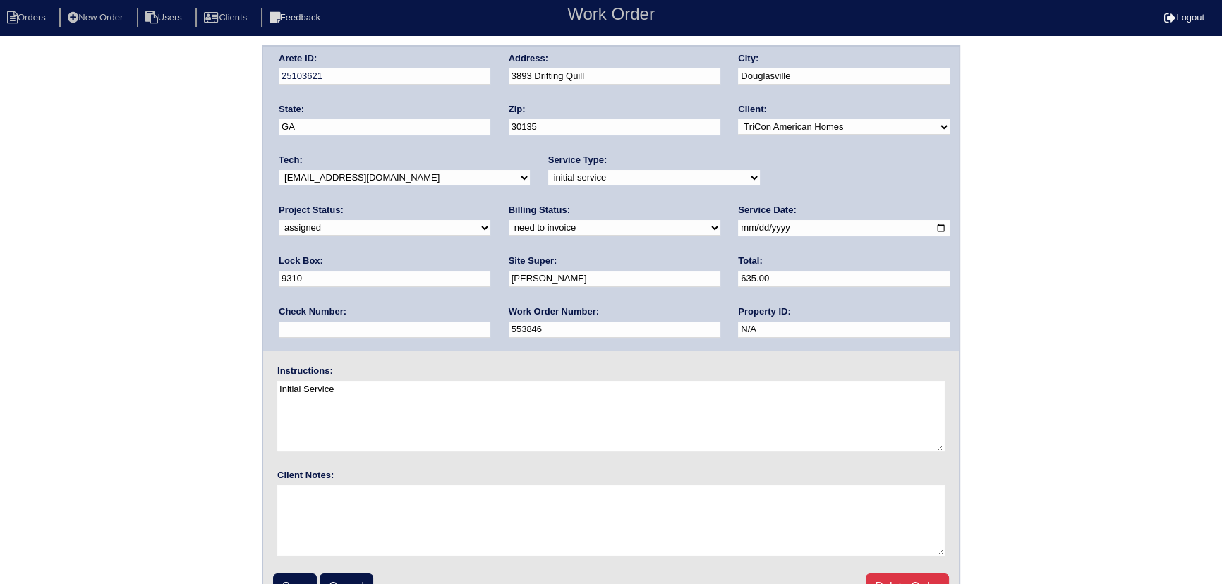
click at [738, 226] on input "2025-10-03" at bounding box center [844, 228] width 212 height 16
type input "2025-10-04"
click at [286, 578] on input "Save" at bounding box center [295, 586] width 44 height 27
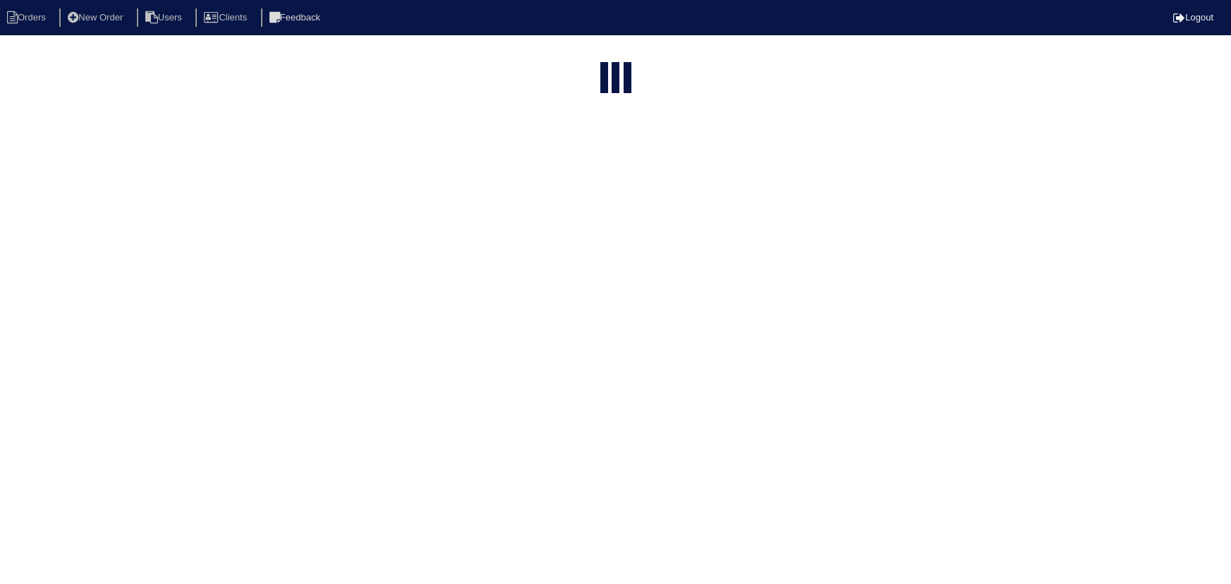
select select "15"
type input "389"
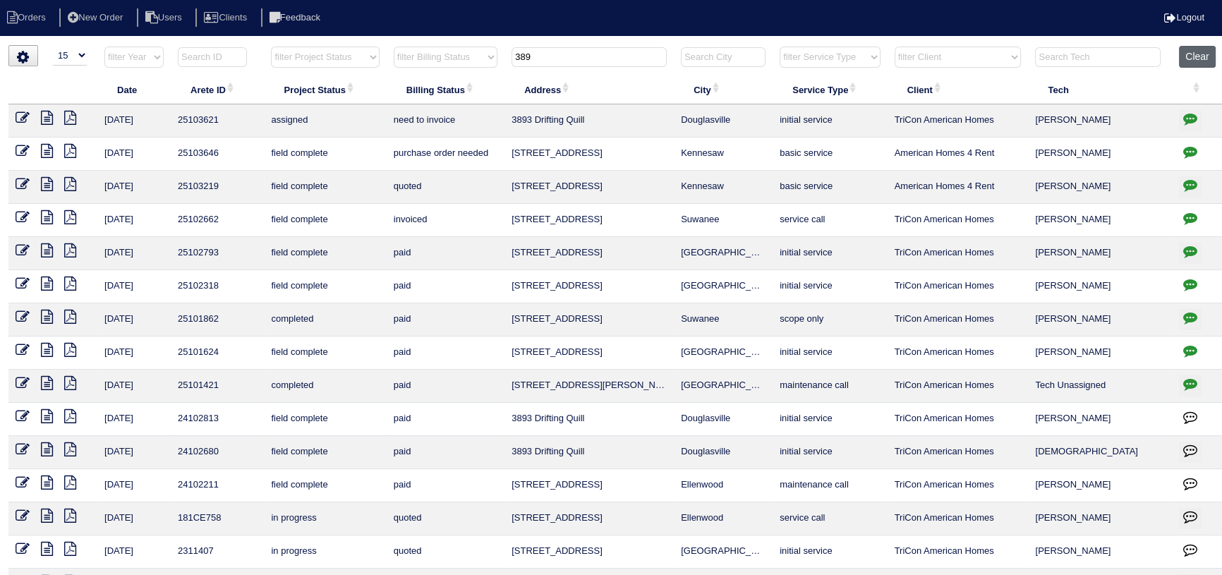
click at [1206, 46] on button "Clear" at bounding box center [1197, 57] width 36 height 22
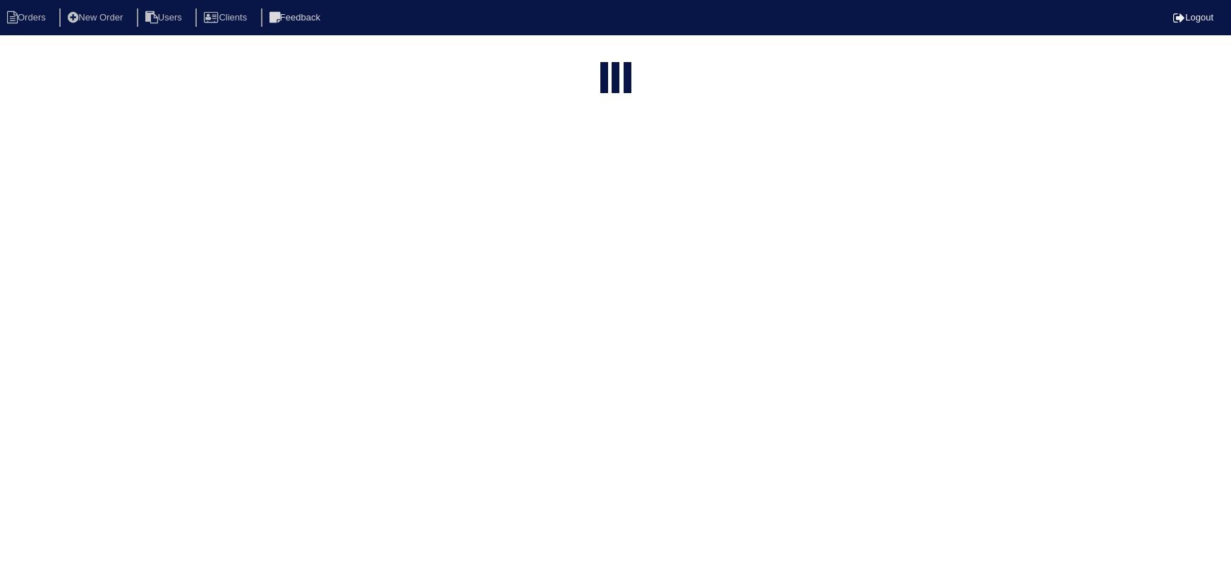
select select "15"
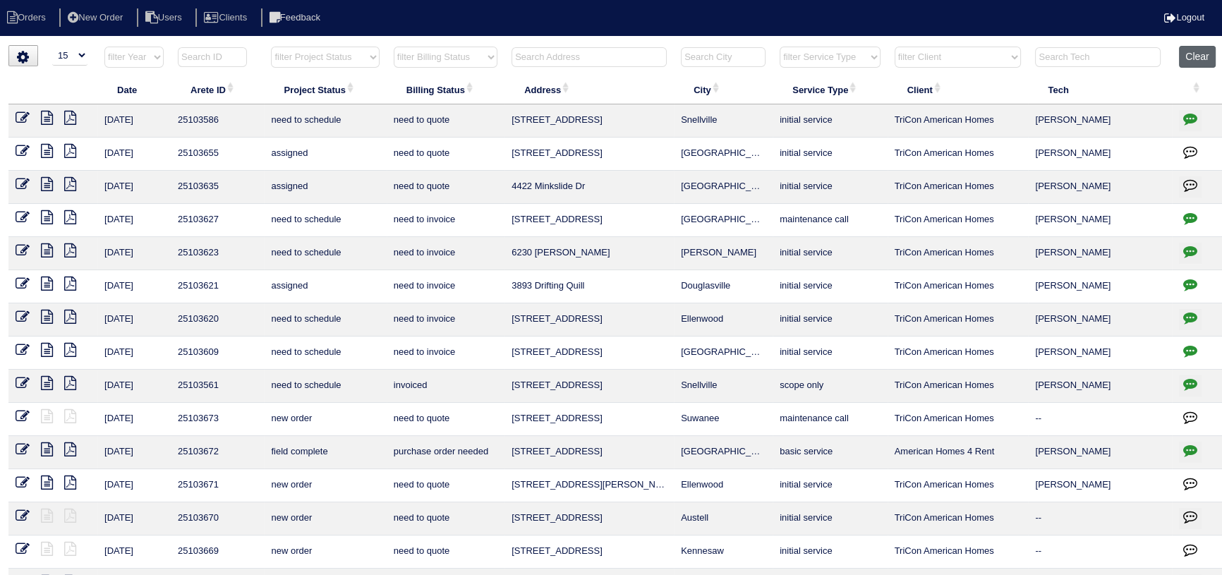
click at [1209, 51] on button "Clear" at bounding box center [1197, 57] width 36 height 22
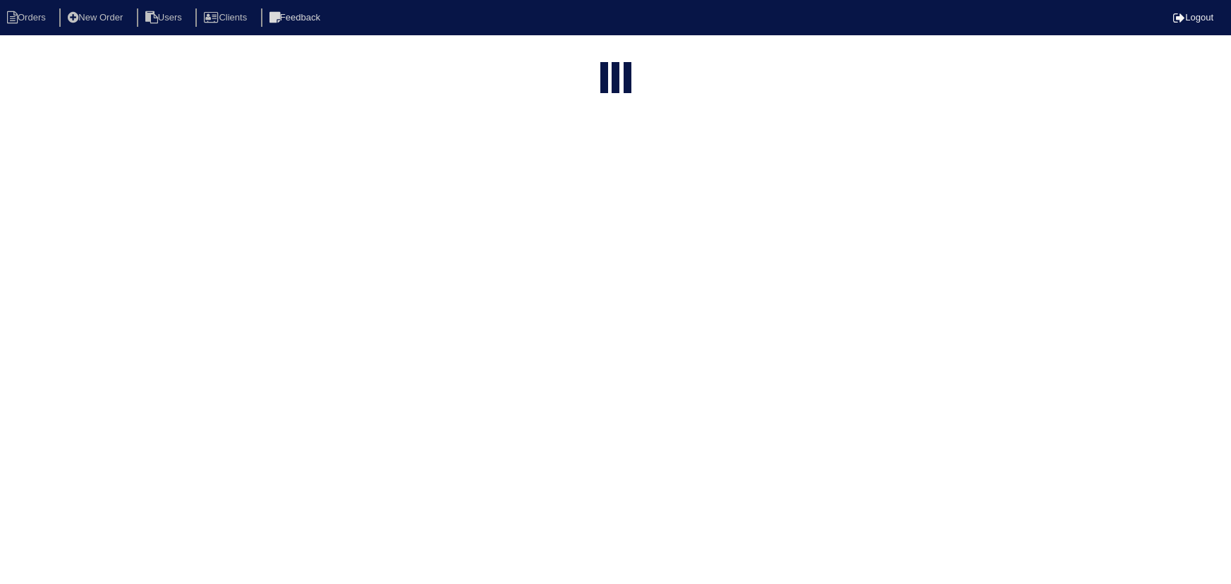
select select "15"
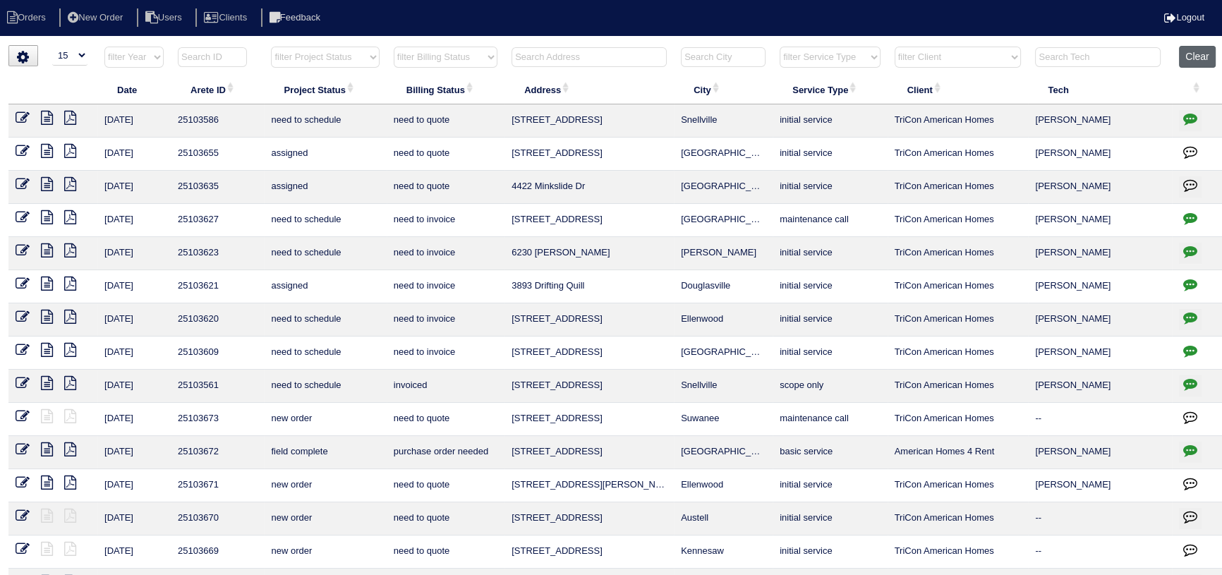
click at [1215, 56] on button "Clear" at bounding box center [1197, 57] width 36 height 22
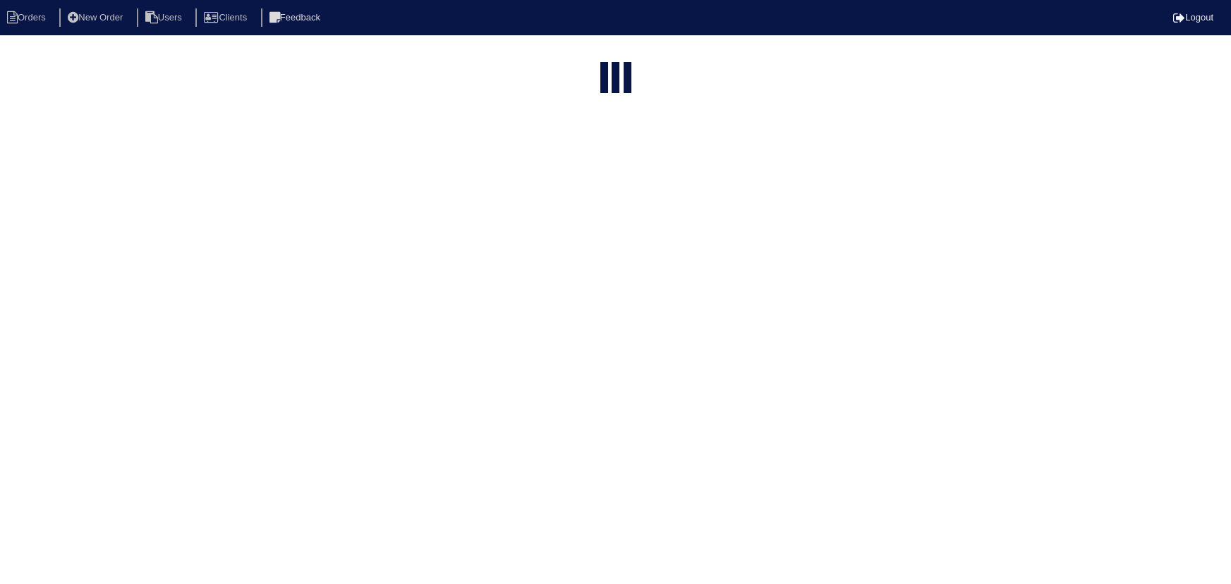
select select "15"
